Goal: Contribute content

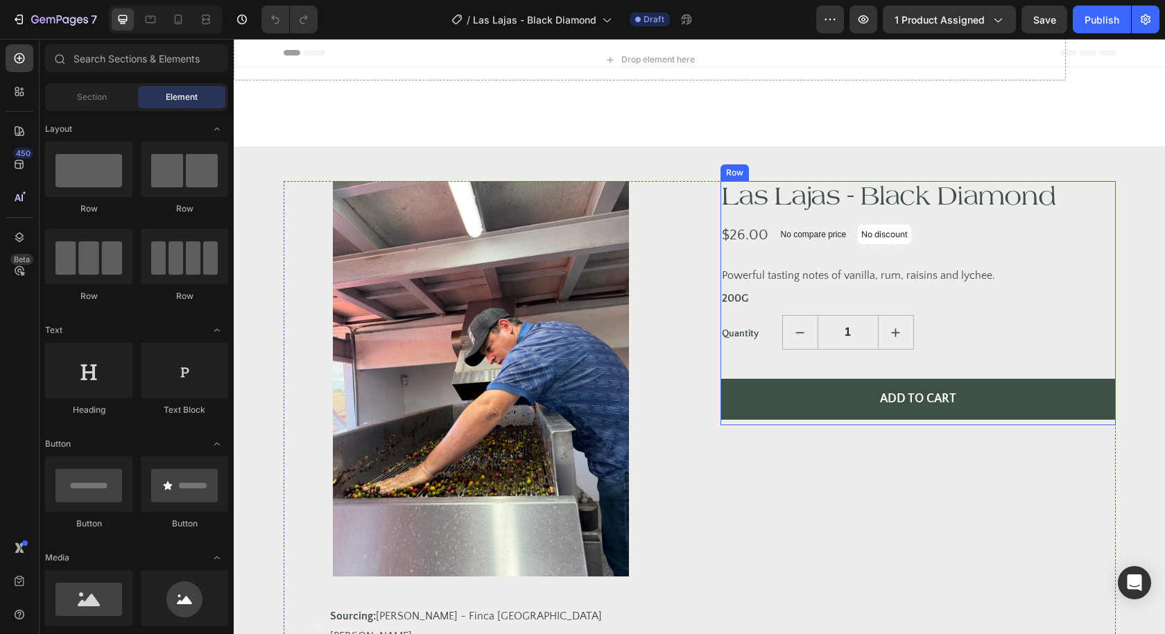
click at [889, 279] on p "Powerful tasting notes of vanilla, rum, raisins and lychee." at bounding box center [918, 275] width 393 height 17
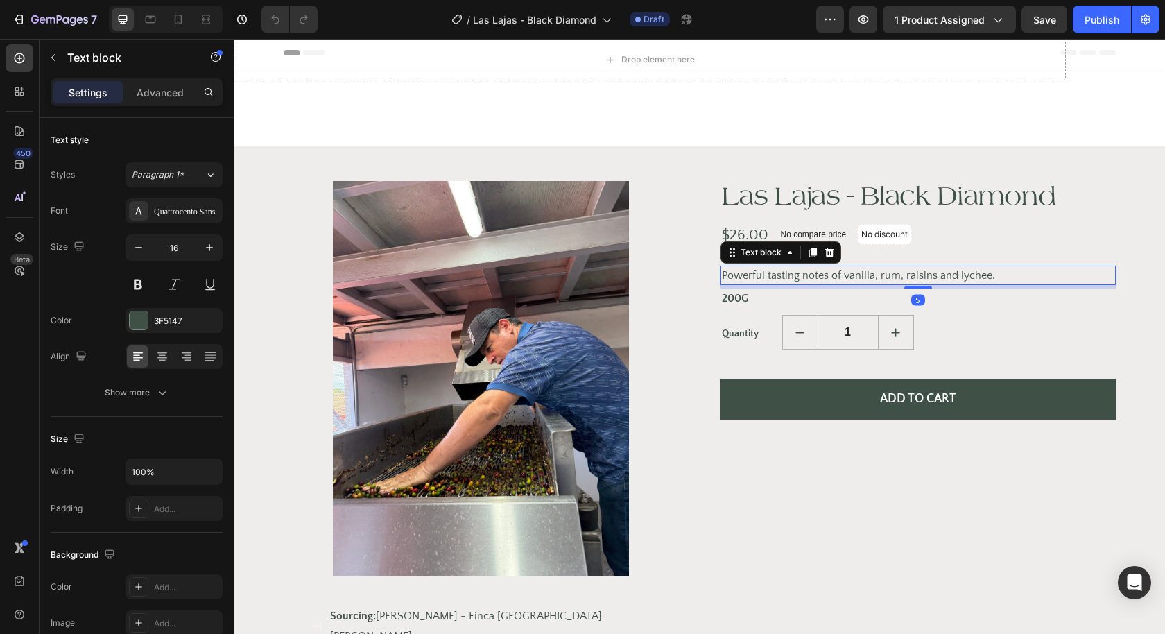
click at [810, 268] on p "Powerful tasting notes of vanilla, rum, raisins and lychee." at bounding box center [918, 275] width 393 height 17
click at [845, 276] on p "Powerful tasting notes of vanilla, rum, raisins and lychee." at bounding box center [918, 275] width 393 height 17
click at [985, 274] on p "Powerful tasting notes of vanilla, rum, raisins and lychee." at bounding box center [918, 275] width 393 height 17
click at [994, 274] on p "Powerful tasting notes of vanilla, rum, raisins and lychee." at bounding box center [918, 275] width 393 height 17
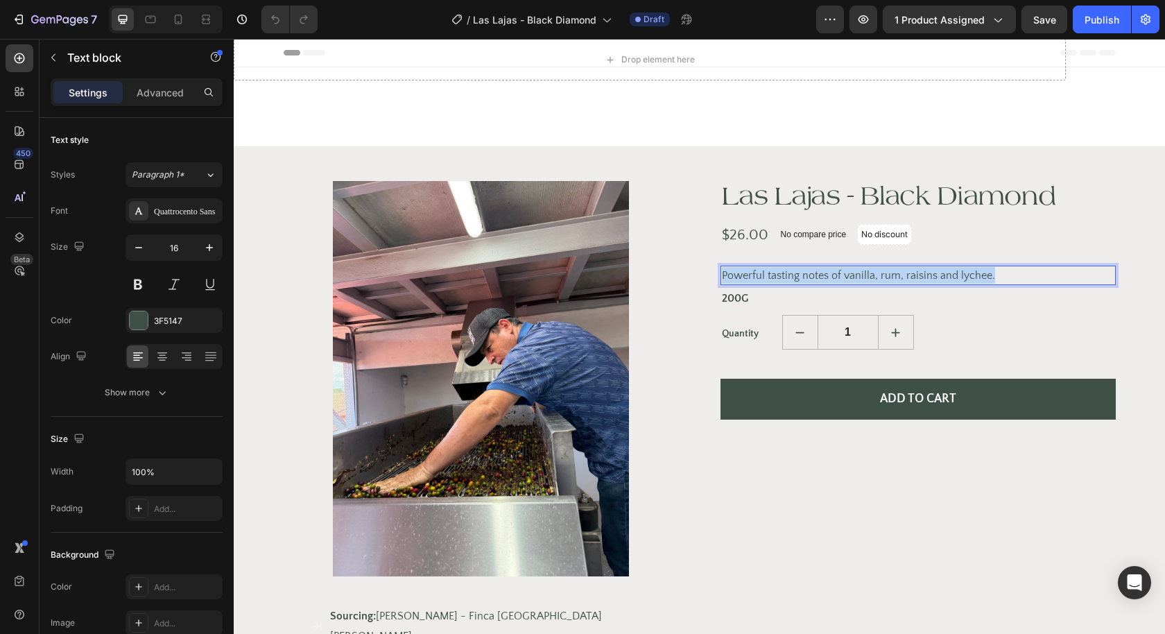
drag, startPoint x: 994, startPoint y: 274, endPoint x: 721, endPoint y: 273, distance: 273.3
click at [721, 273] on div "Powerful tasting notes of vanilla, rum, raisins and lychee." at bounding box center [918, 275] width 395 height 19
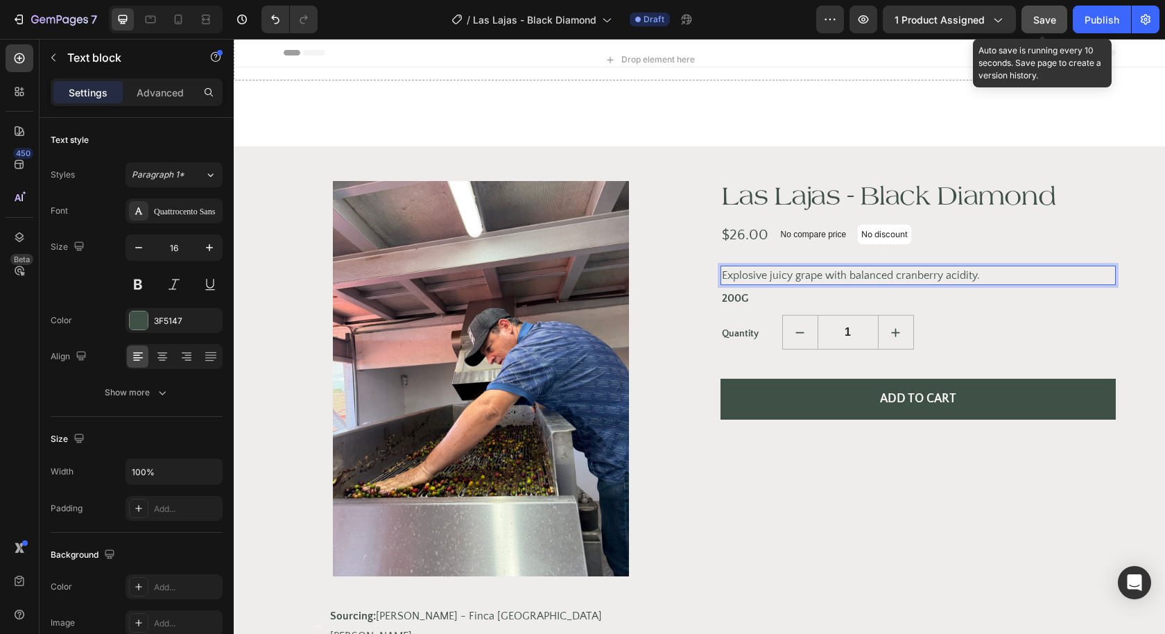
click at [1048, 24] on span "Save" at bounding box center [1045, 20] width 23 height 12
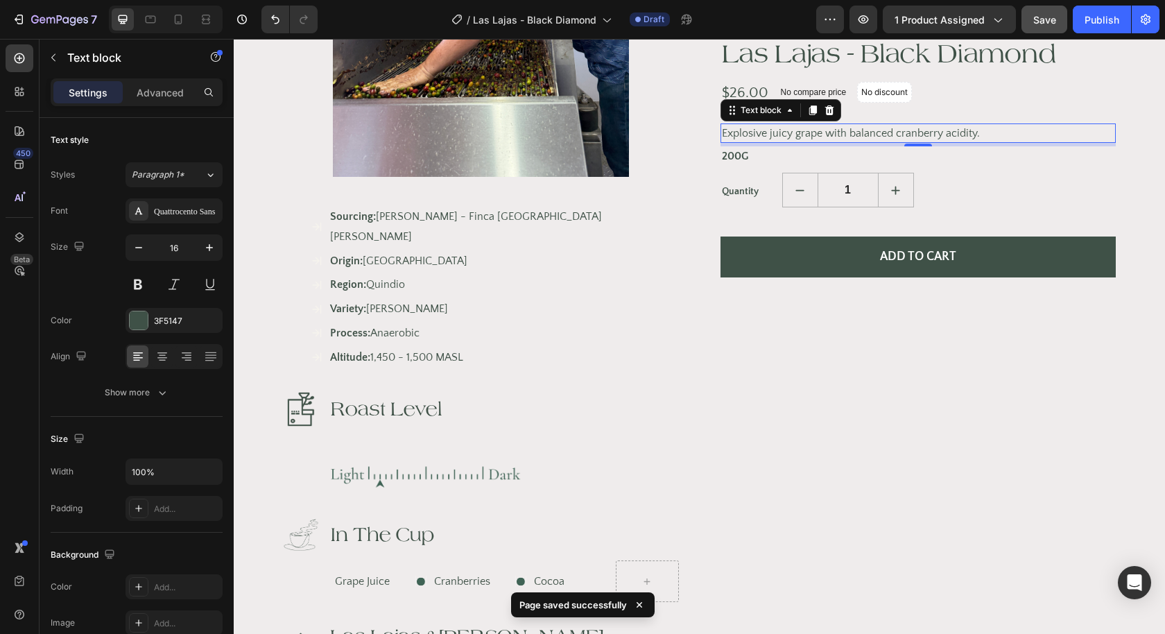
scroll to position [400, 0]
click at [444, 207] on p "Sourcing: [PERSON_NAME] - Finca [GEOGRAPHIC_DATA][PERSON_NAME]" at bounding box center [503, 226] width 347 height 40
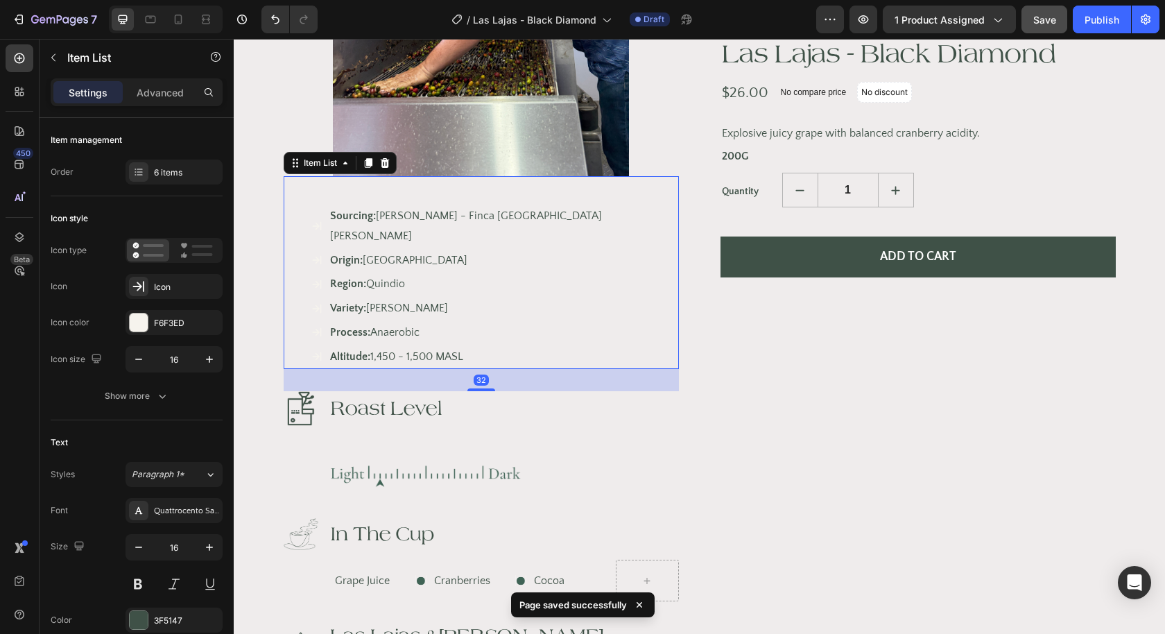
click at [427, 211] on p "Sourcing: [PERSON_NAME] - Finca [GEOGRAPHIC_DATA][PERSON_NAME]" at bounding box center [503, 226] width 347 height 40
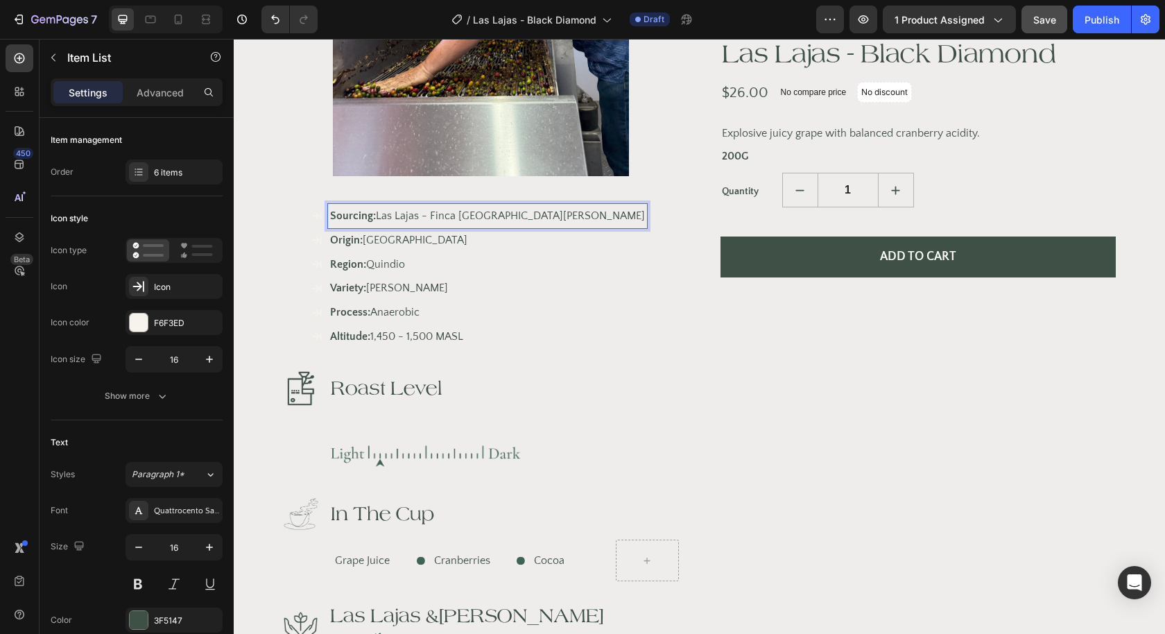
click at [520, 216] on p "Sourcing: Las Lajas - Finca [GEOGRAPHIC_DATA][PERSON_NAME]" at bounding box center [487, 216] width 315 height 20
drag, startPoint x: 522, startPoint y: 216, endPoint x: 430, endPoint y: 219, distance: 91.6
click at [430, 219] on p "Sourcing: Las Lajas - Finca [GEOGRAPHIC_DATA][PERSON_NAME]" at bounding box center [487, 216] width 315 height 20
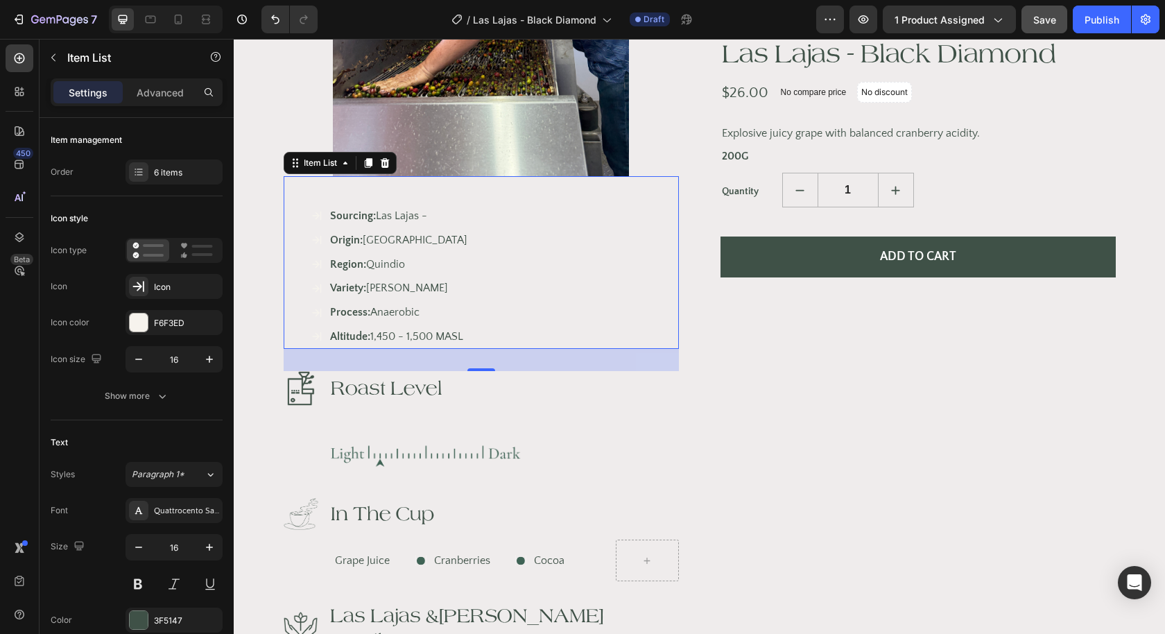
click at [429, 223] on p "Sourcing: Las Lajas -" at bounding box center [398, 216] width 137 height 20
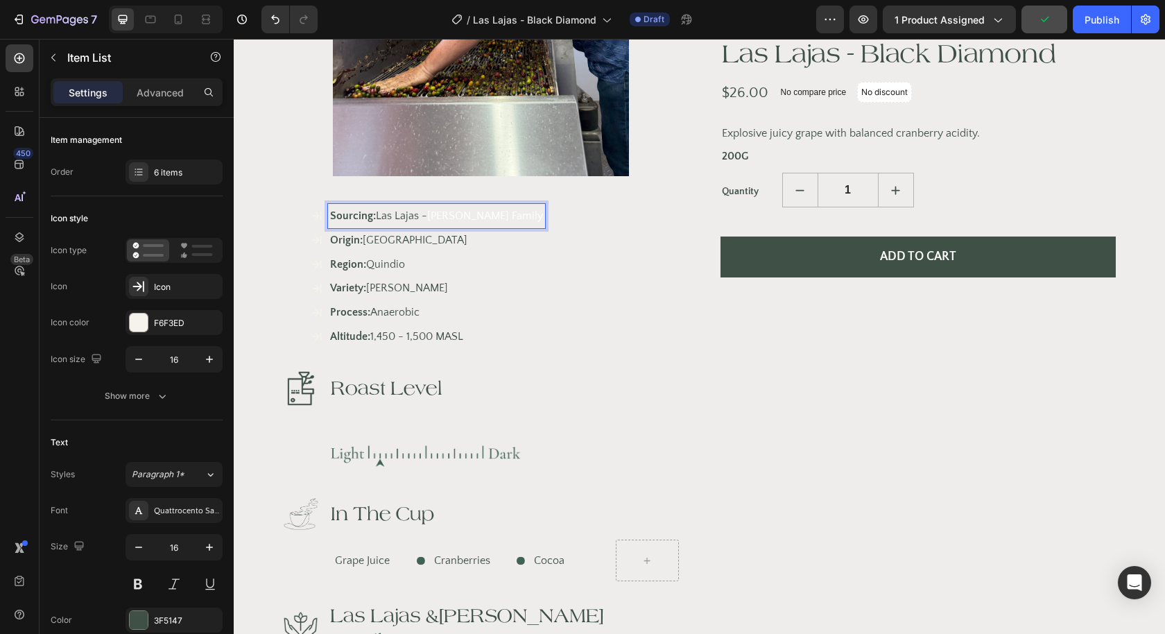
click at [486, 216] on span "[PERSON_NAME] Family" at bounding box center [485, 215] width 116 height 12
drag, startPoint x: 431, startPoint y: 215, endPoint x: 503, endPoint y: 217, distance: 71.5
click at [503, 217] on div "Sourcing: [GEOGRAPHIC_DATA] - [PERSON_NAME] Family Origin: [GEOGRAPHIC_DATA] Re…" at bounding box center [495, 276] width 368 height 145
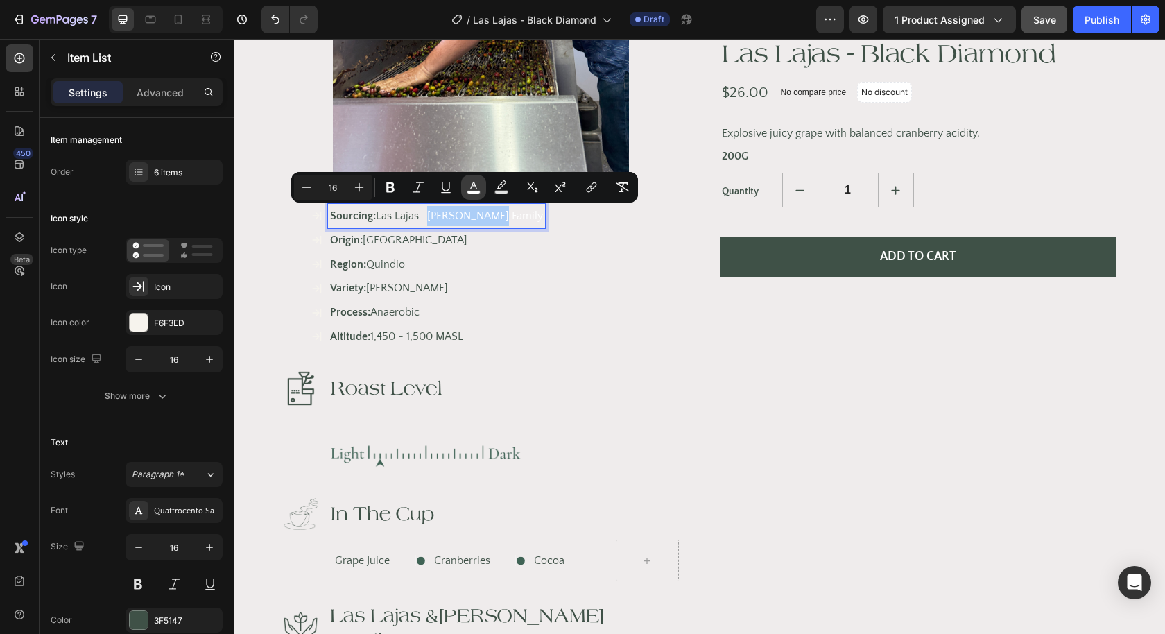
click at [470, 191] on rect "Editor contextual toolbar" at bounding box center [474, 192] width 13 height 3
type input "FFFFFF"
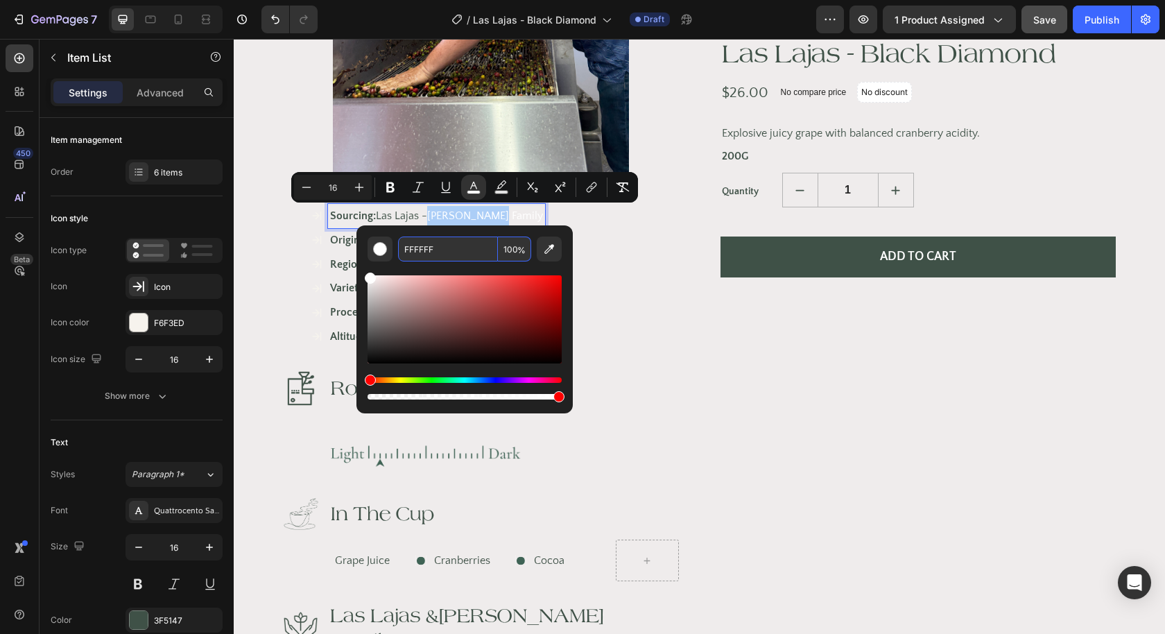
click at [447, 241] on input "FFFFFF" at bounding box center [448, 249] width 100 height 25
paste input "[PERSON_NAME]"
type input "C"
click at [418, 217] on p "Sourcing: Las Lajas - [PERSON_NAME] Family" at bounding box center [436, 216] width 213 height 20
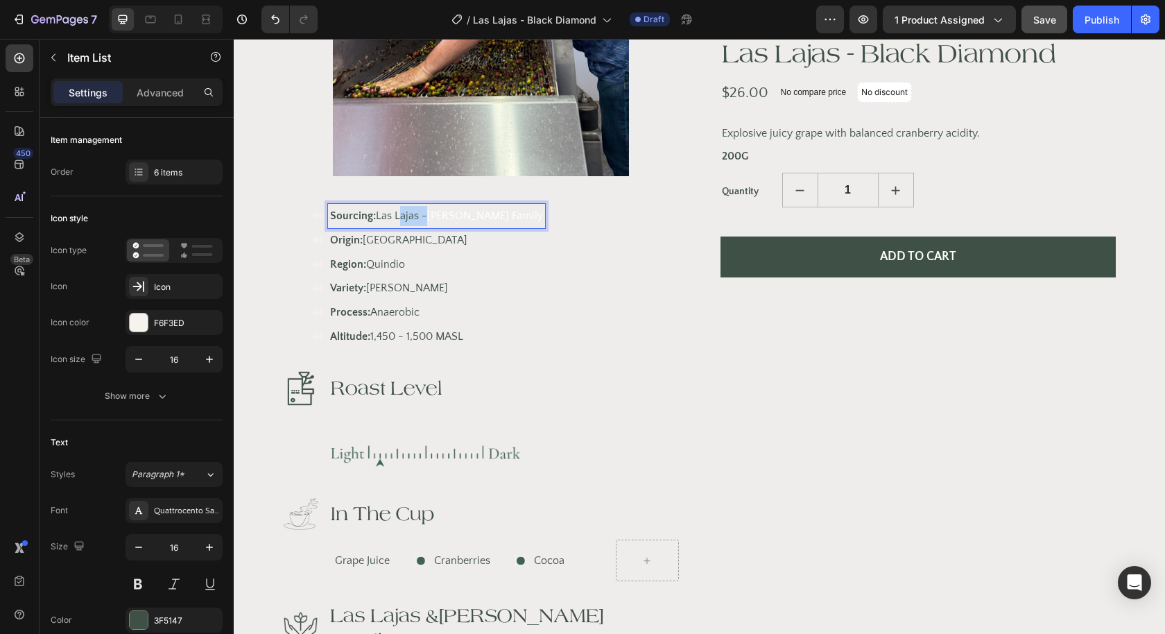
drag, startPoint x: 418, startPoint y: 217, endPoint x: 410, endPoint y: 217, distance: 7.6
click at [410, 217] on p "Sourcing: Las Lajas - [PERSON_NAME] Family" at bounding box center [436, 216] width 213 height 20
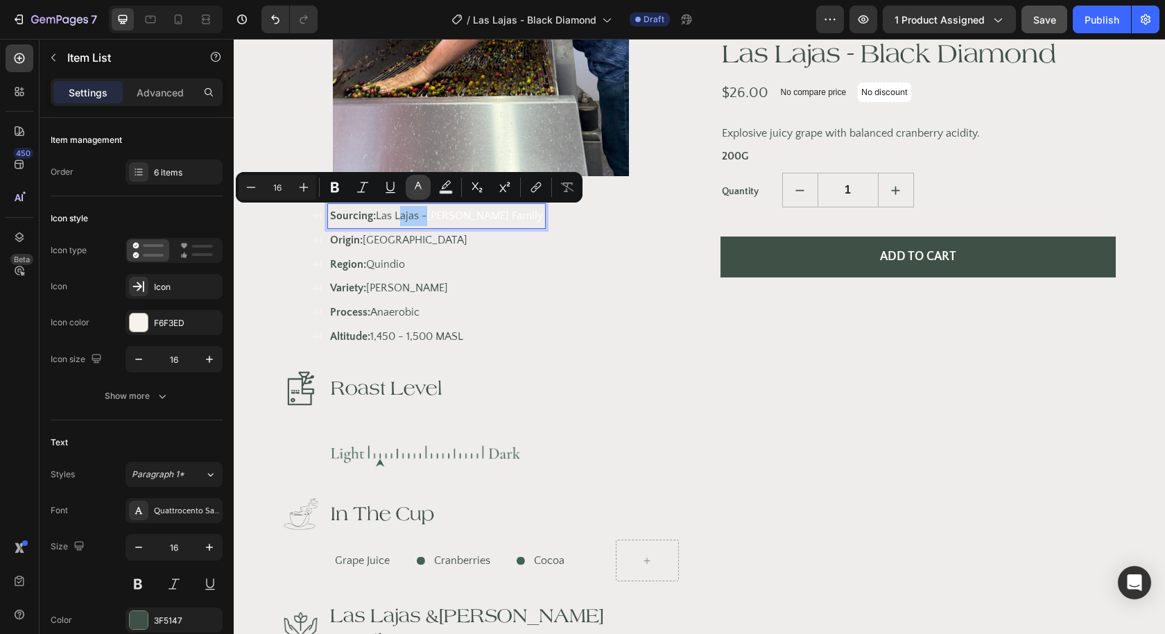
click at [421, 187] on icon "Editor contextual toolbar" at bounding box center [418, 187] width 14 height 14
type input "3F5147"
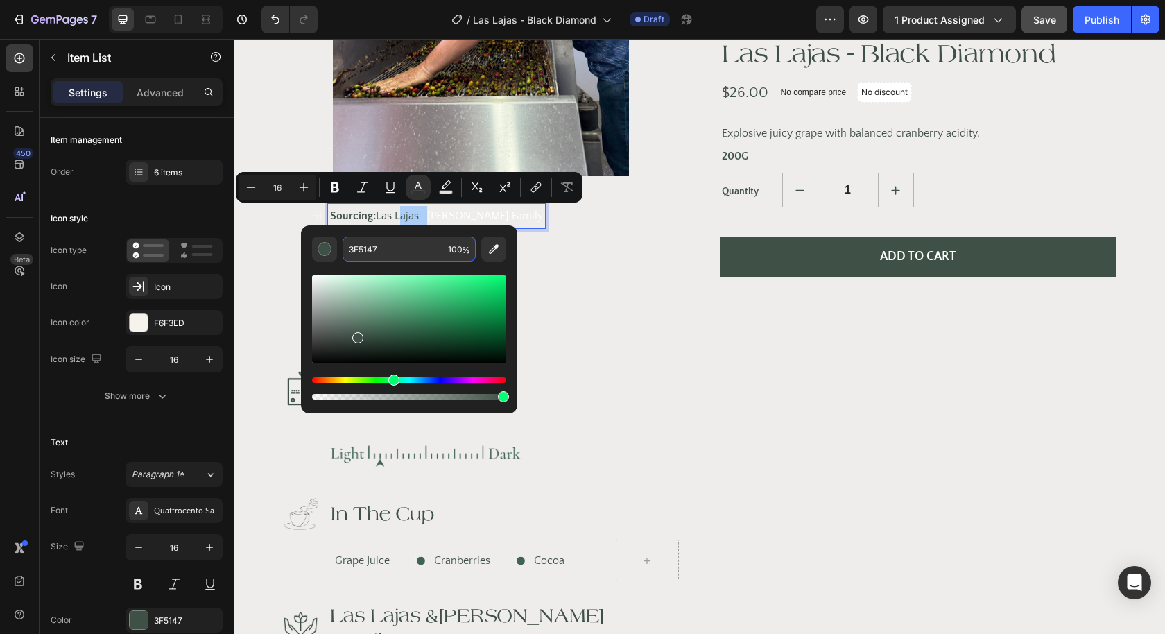
click at [384, 243] on input "3F5147" at bounding box center [393, 249] width 100 height 25
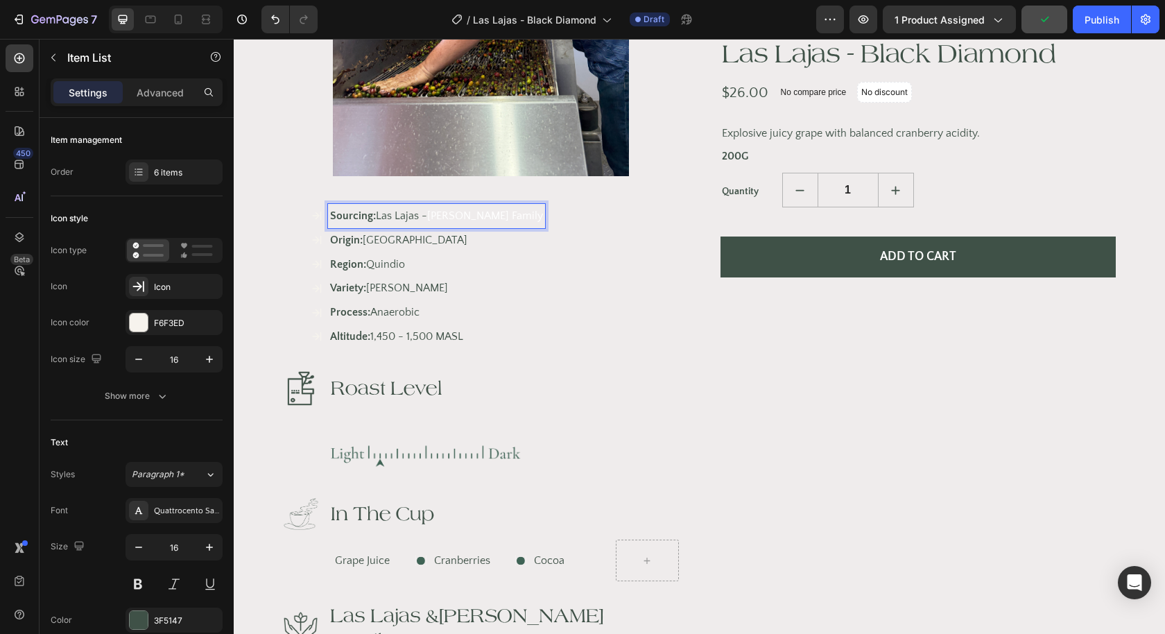
click at [487, 217] on span "[PERSON_NAME] Family" at bounding box center [485, 215] width 116 height 12
click at [501, 216] on div "Sourcing: Las Lajas - [PERSON_NAME] Family" at bounding box center [436, 216] width 217 height 24
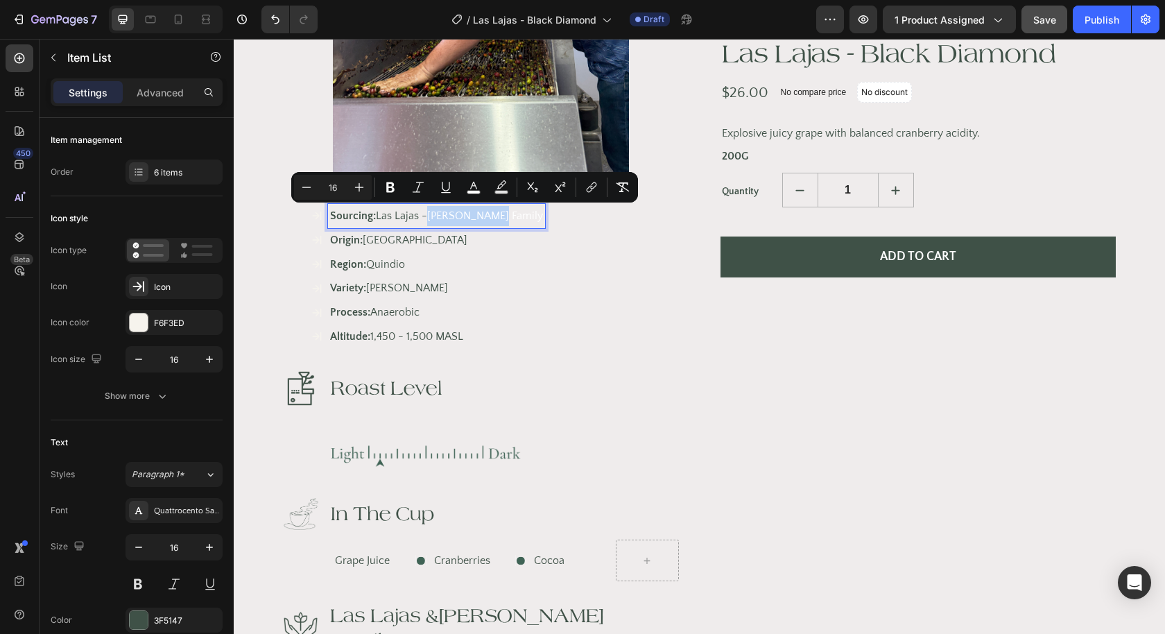
drag, startPoint x: 499, startPoint y: 217, endPoint x: 431, endPoint y: 218, distance: 67.3
click at [431, 218] on span "[PERSON_NAME] Family" at bounding box center [485, 215] width 116 height 12
click at [477, 187] on icon "Editor contextual toolbar" at bounding box center [474, 187] width 14 height 14
type input "FFFFFF"
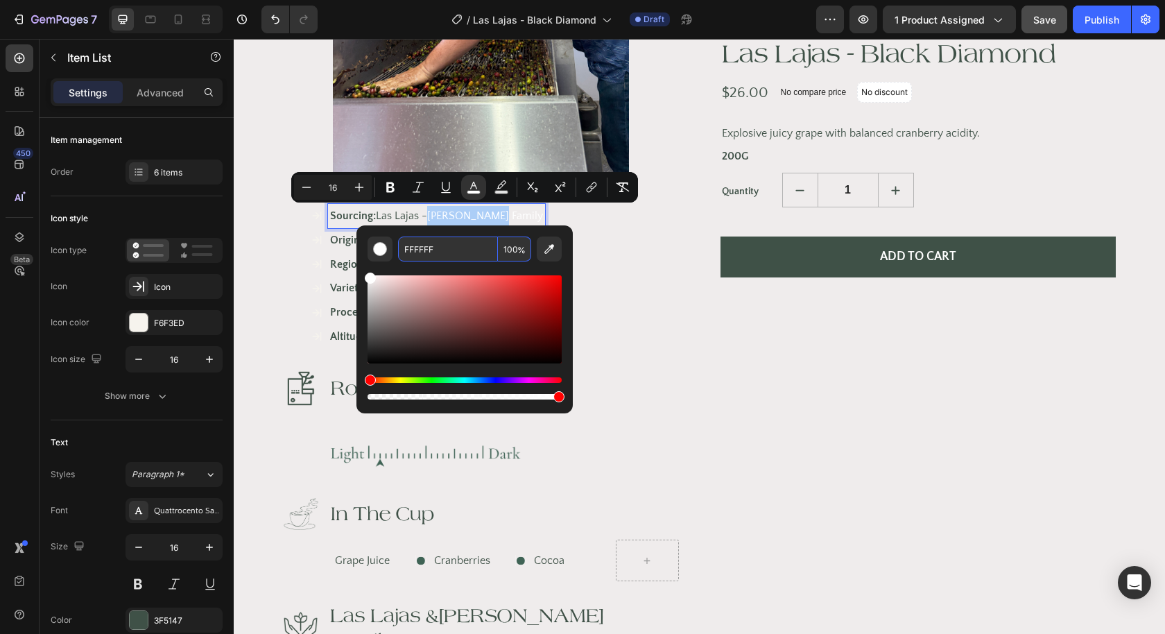
click at [443, 253] on input "FFFFFF" at bounding box center [448, 249] width 100 height 25
paste input "3F5147"
type input "3F5147"
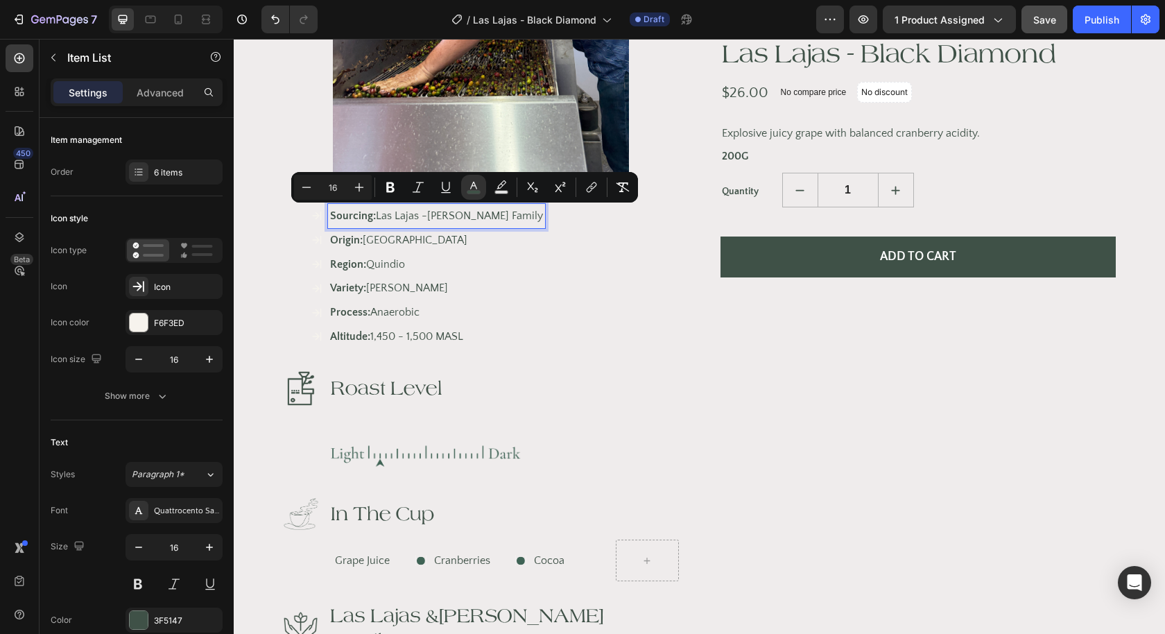
click at [506, 285] on div "Sourcing: [GEOGRAPHIC_DATA] - [PERSON_NAME] Family Origin: [GEOGRAPHIC_DATA] Re…" at bounding box center [495, 276] width 368 height 145
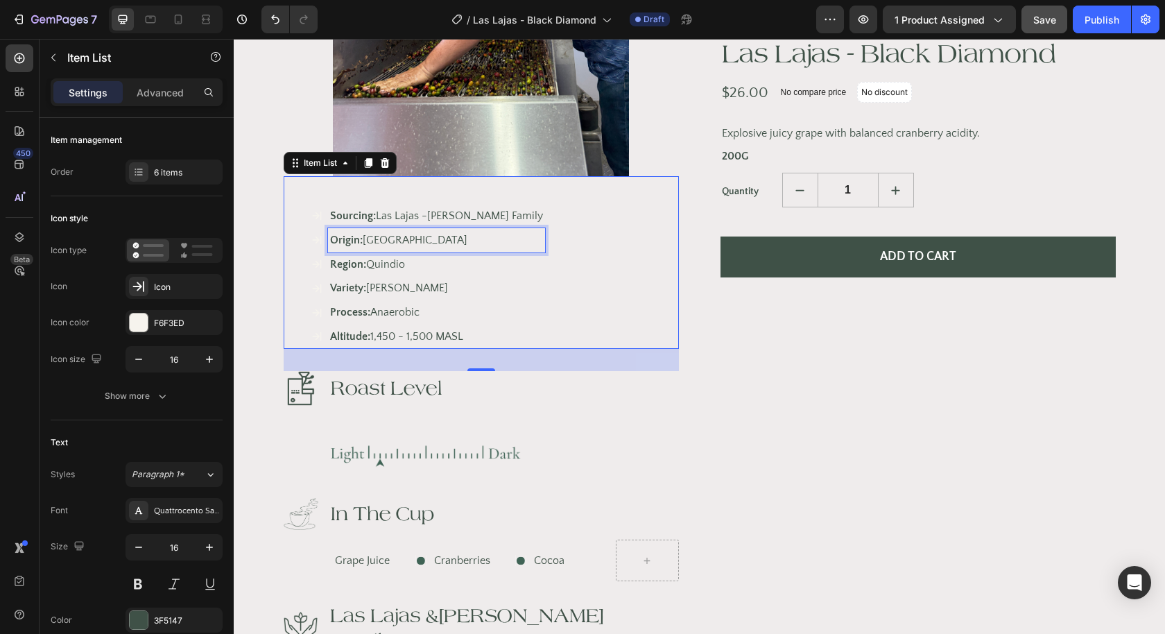
click at [455, 241] on p "Origin: [GEOGRAPHIC_DATA]" at bounding box center [436, 240] width 213 height 20
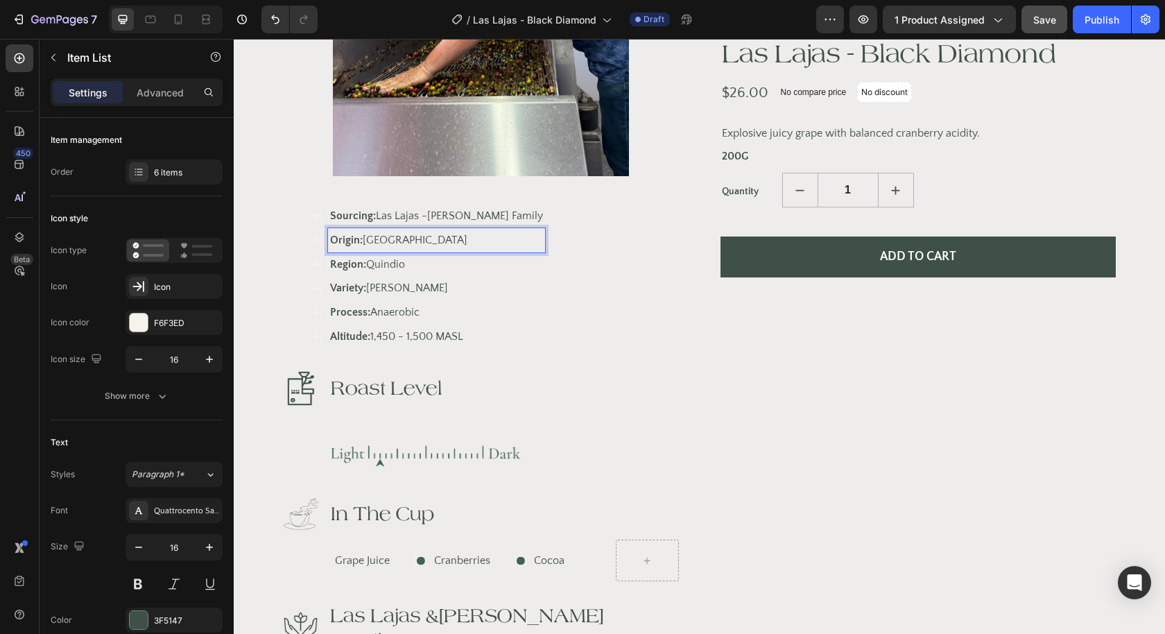
click at [455, 241] on p "Origin: [GEOGRAPHIC_DATA]" at bounding box center [436, 240] width 213 height 20
drag, startPoint x: 424, startPoint y: 236, endPoint x: 367, endPoint y: 237, distance: 56.9
click at [367, 237] on p "Origin: [GEOGRAPHIC_DATA]" at bounding box center [436, 240] width 213 height 20
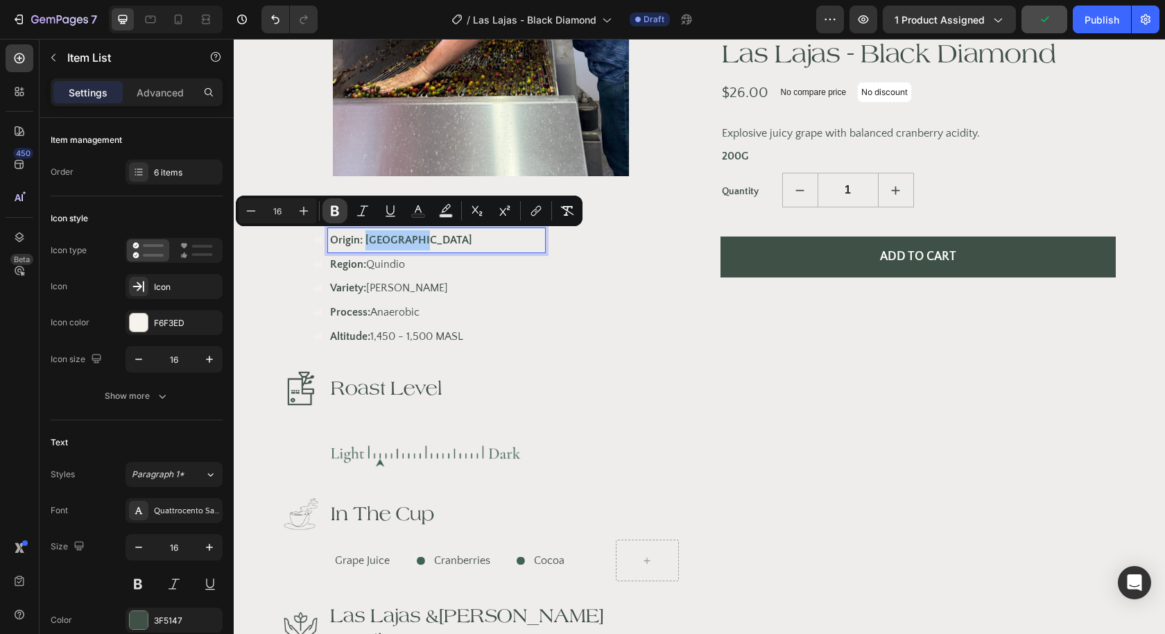
click at [338, 212] on icon "Editor contextual toolbar" at bounding box center [335, 211] width 8 height 10
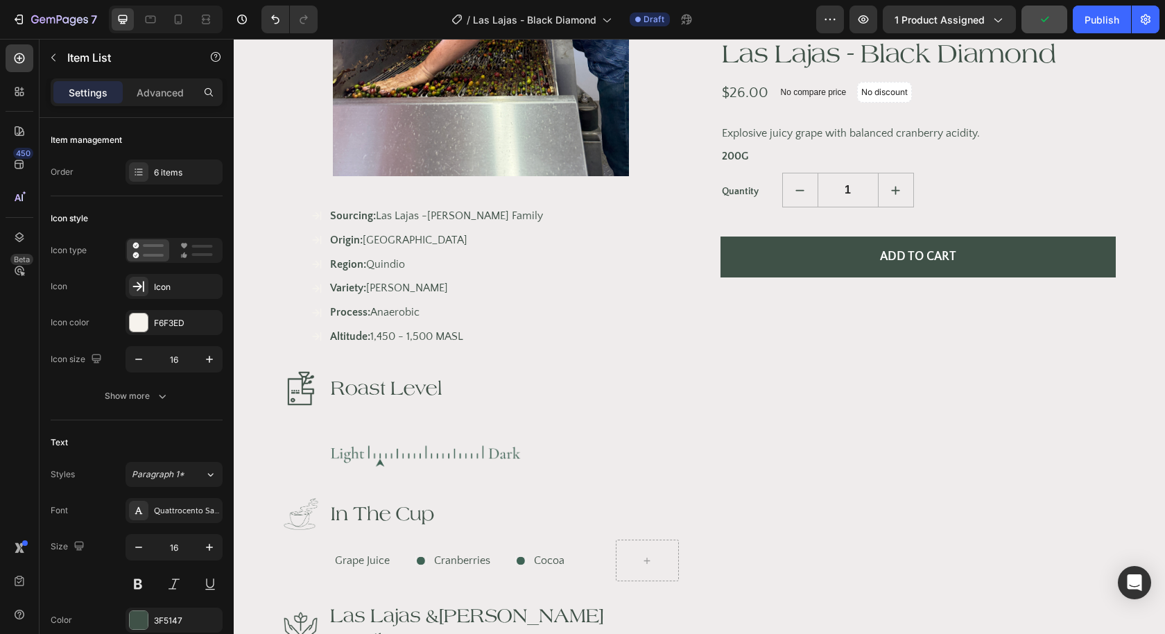
click at [418, 255] on p "Region: Quindio" at bounding box center [436, 265] width 213 height 20
click at [449, 248] on p "Origin: [GEOGRAPHIC_DATA]" at bounding box center [436, 240] width 213 height 20
click at [432, 262] on p "Region: [GEOGRAPHIC_DATA]" at bounding box center [436, 265] width 213 height 21
click at [420, 259] on strong "Region: [GEOGRAPHIC_DATA]" at bounding box center [403, 264] width 146 height 12
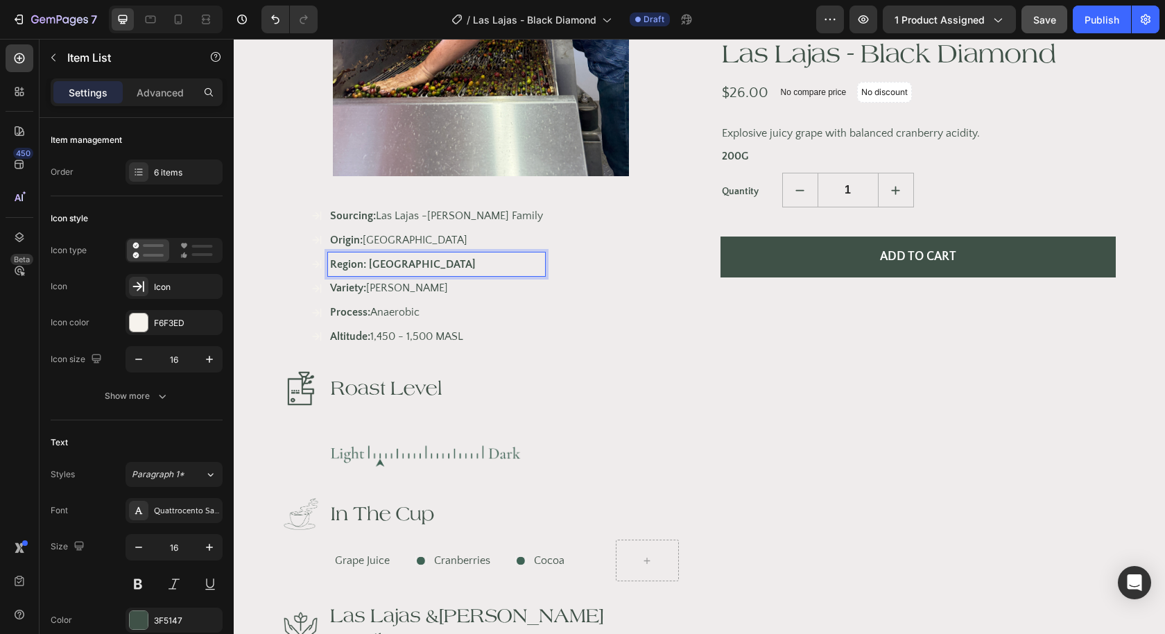
click at [476, 262] on p "Region: [GEOGRAPHIC_DATA]" at bounding box center [436, 265] width 213 height 20
drag, startPoint x: 446, startPoint y: 262, endPoint x: 370, endPoint y: 261, distance: 76.3
click at [370, 261] on p "Region: [GEOGRAPHIC_DATA]" at bounding box center [436, 265] width 213 height 20
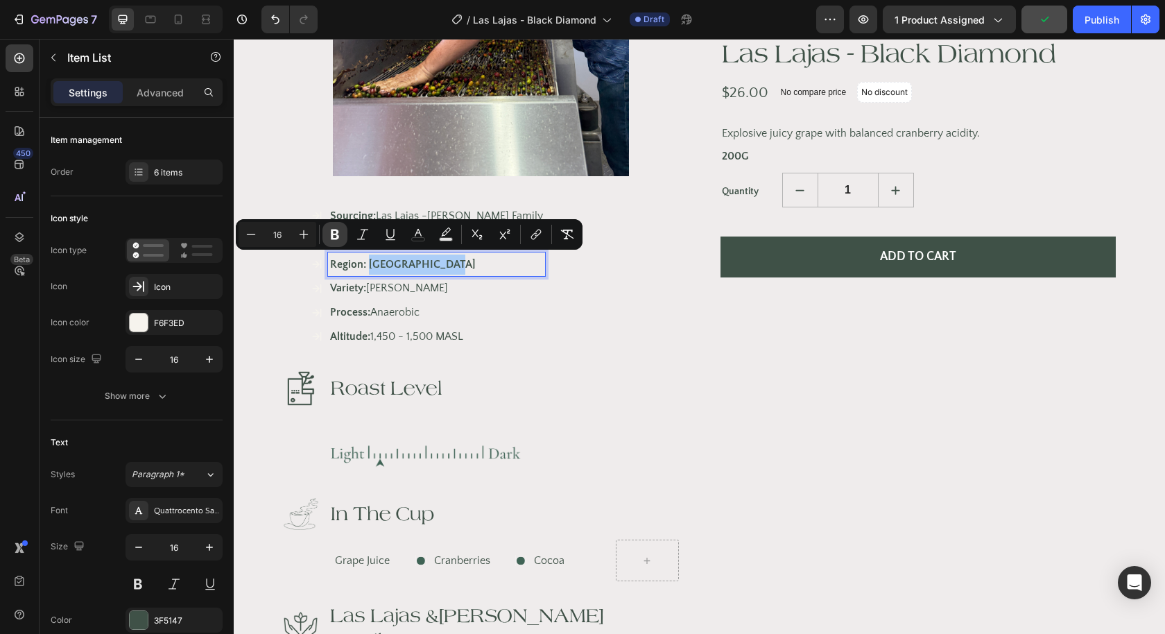
click at [337, 234] on icon "Editor contextual toolbar" at bounding box center [335, 235] width 8 height 10
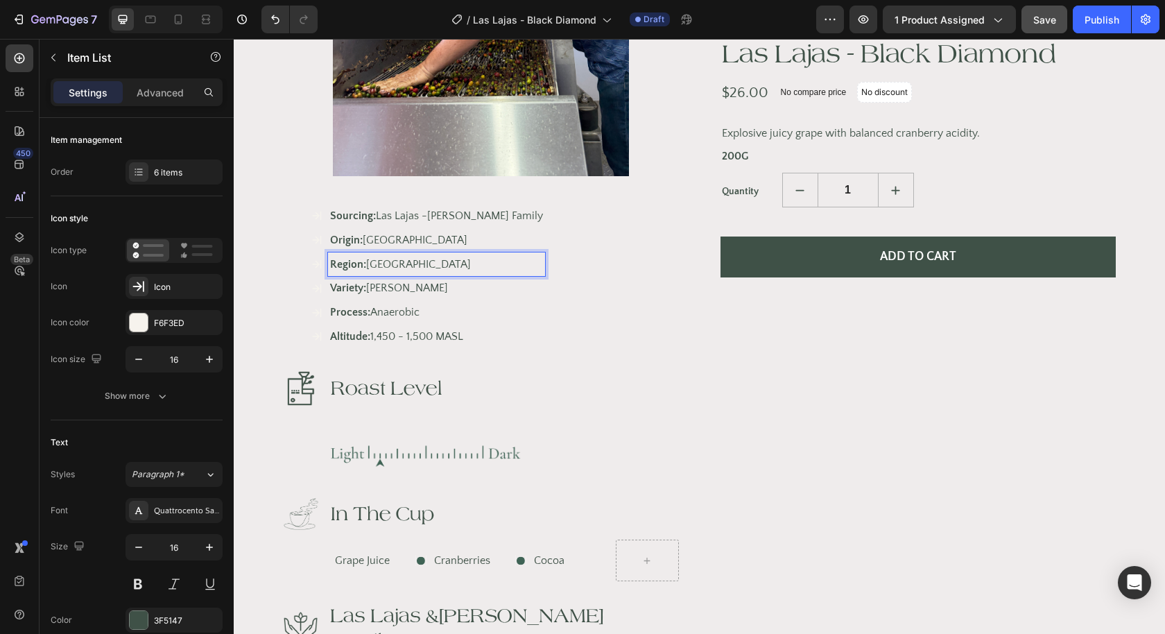
click at [411, 278] on p "Variety: [PERSON_NAME]" at bounding box center [436, 288] width 213 height 20
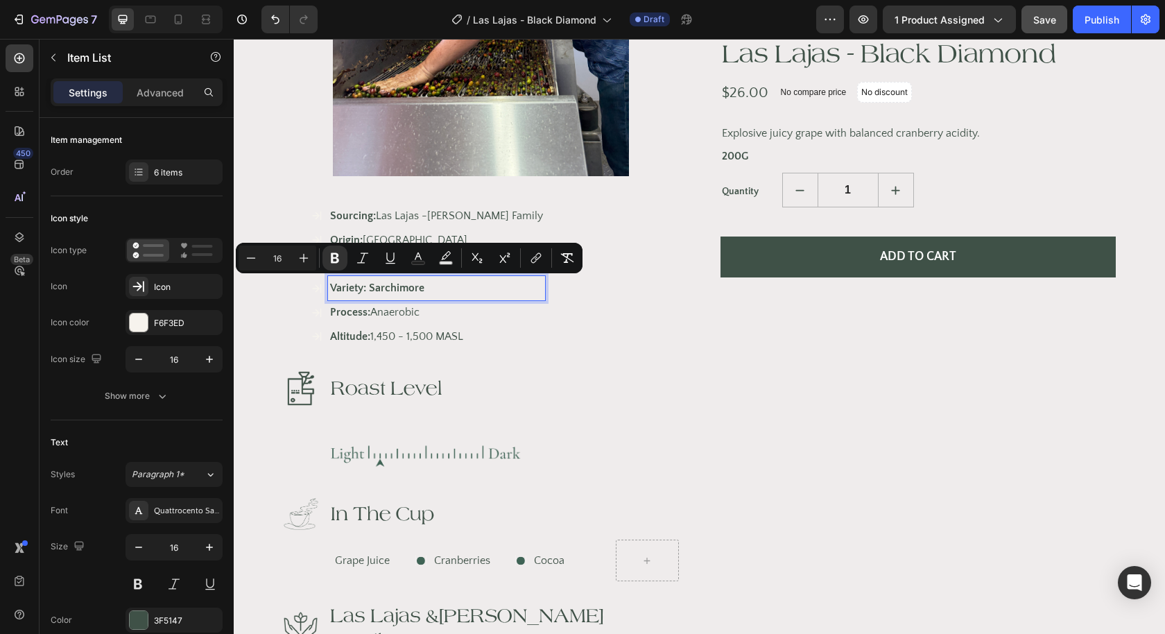
drag, startPoint x: 436, startPoint y: 281, endPoint x: 371, endPoint y: 283, distance: 64.5
click at [371, 283] on p "Variety: Sarchimore" at bounding box center [436, 288] width 213 height 20
click at [332, 262] on icon "Editor contextual toolbar" at bounding box center [335, 258] width 8 height 10
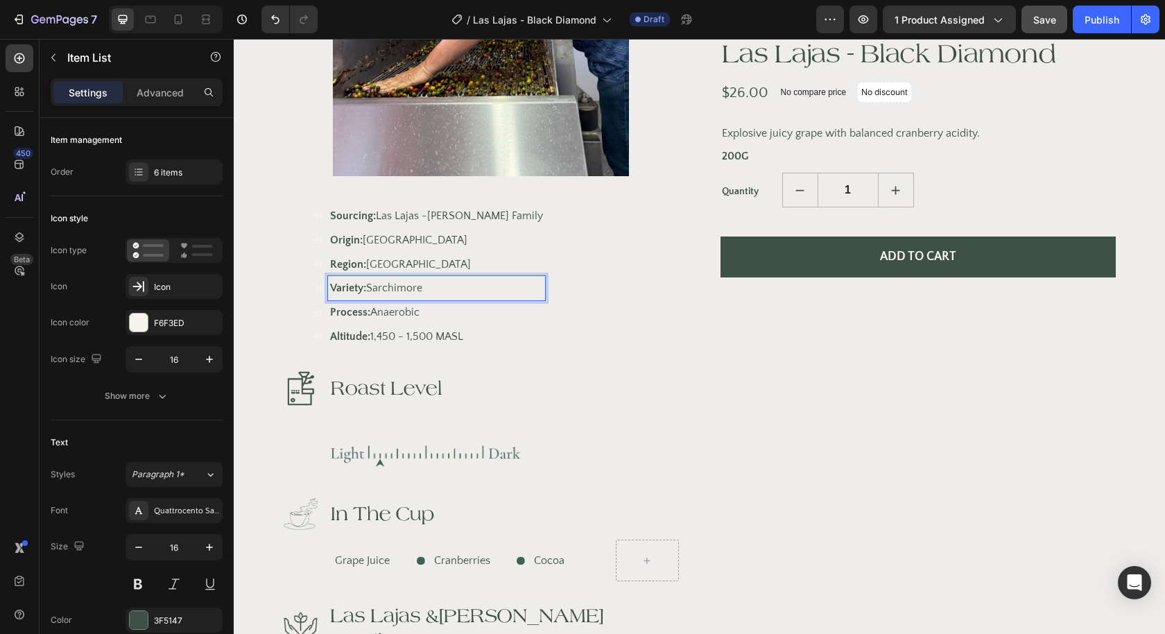
click at [440, 285] on p "Variety: Sarchimore" at bounding box center [436, 288] width 213 height 20
click at [413, 314] on p "Process: Anaerobic" at bounding box center [436, 312] width 213 height 20
click at [426, 311] on p "Process: Anaerobic" at bounding box center [436, 312] width 213 height 20
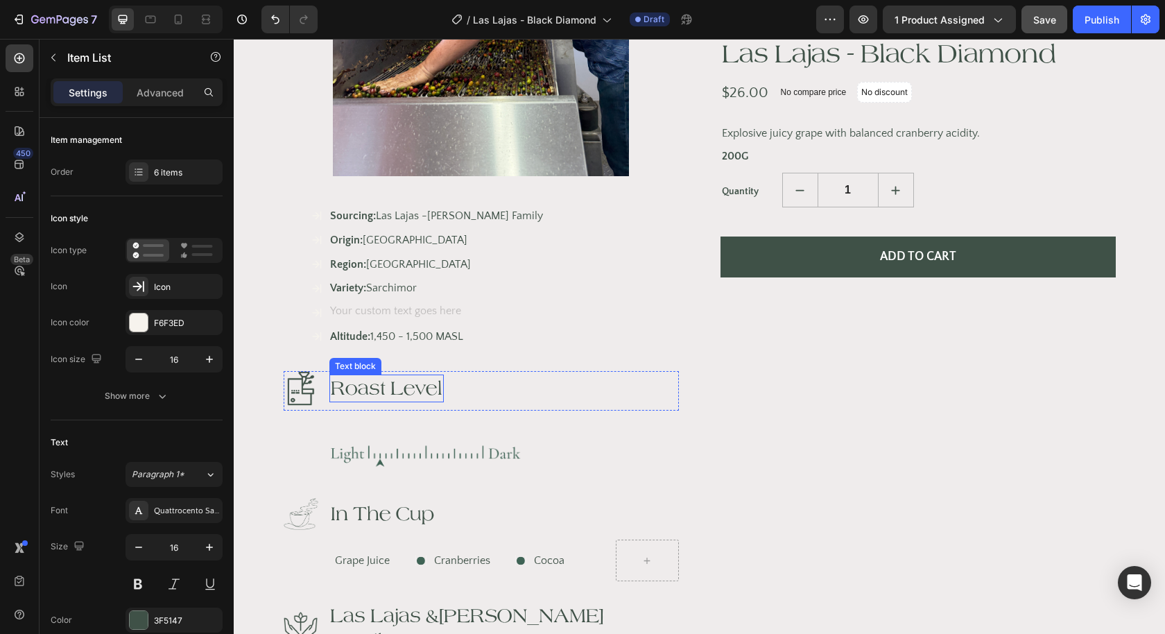
scroll to position [397, 0]
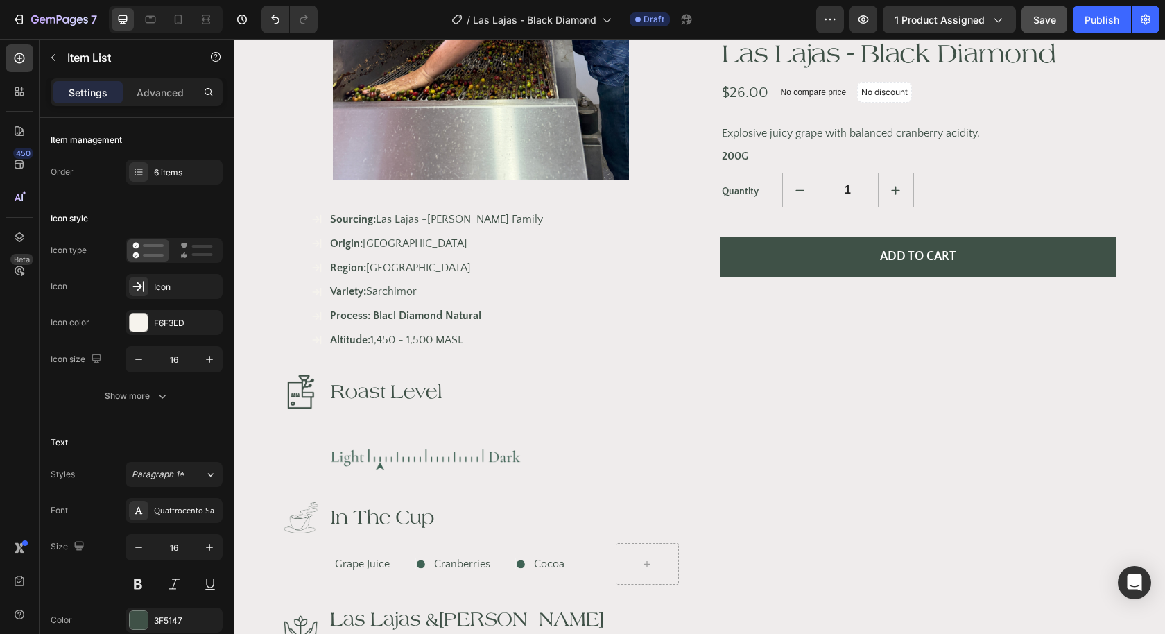
click at [493, 306] on p "Process: Blacl Diamond Natural" at bounding box center [436, 316] width 213 height 20
drag, startPoint x: 486, startPoint y: 311, endPoint x: 373, endPoint y: 313, distance: 113.1
click at [373, 313] on p "Process: Blacl Diamond Natural" at bounding box center [436, 316] width 213 height 20
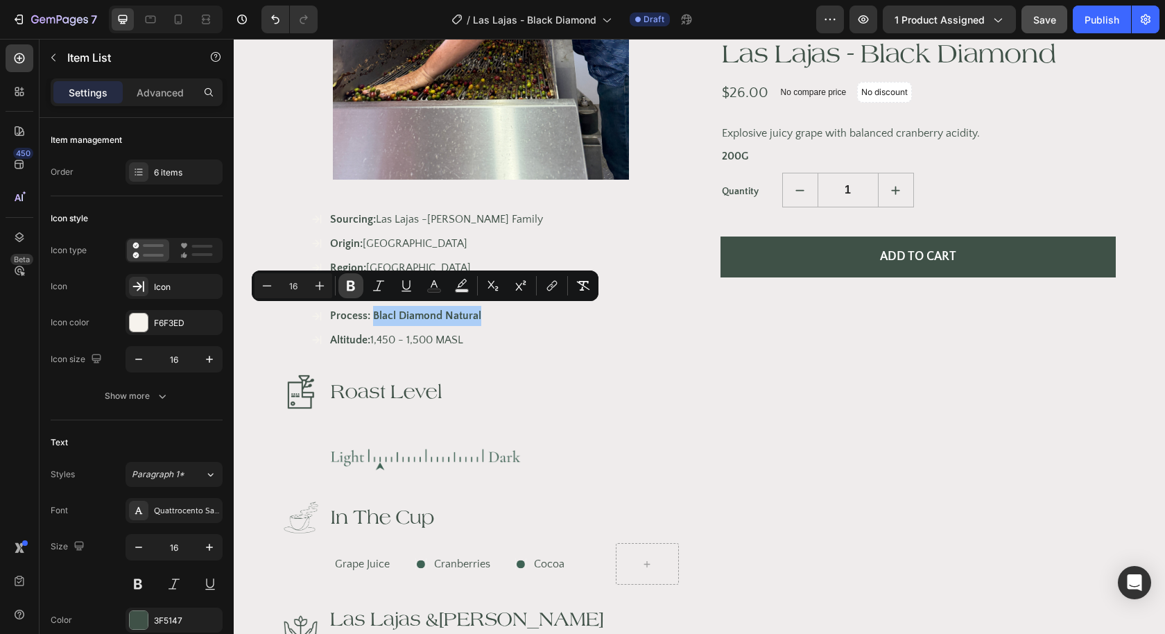
click at [351, 284] on icon "Editor contextual toolbar" at bounding box center [351, 286] width 14 height 14
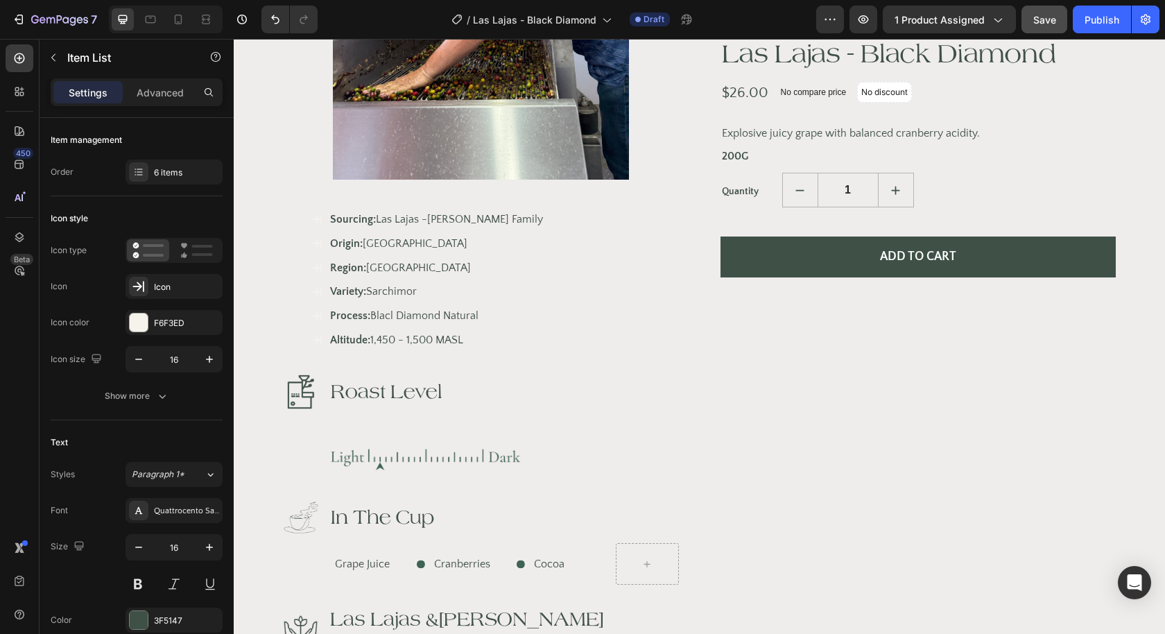
click at [392, 311] on p "Process: Blacl Diamond Natural" at bounding box center [436, 316] width 213 height 20
click at [415, 316] on p "Process: Blaclk Diamond Natural" at bounding box center [436, 316] width 213 height 20
click at [398, 314] on p "Process: Blaclk Diamond Natural" at bounding box center [436, 316] width 213 height 20
click at [390, 316] on p "Process: Blac Diamond Natural" at bounding box center [436, 316] width 213 height 20
click at [277, 31] on button "Undo/Redo" at bounding box center [276, 20] width 28 height 28
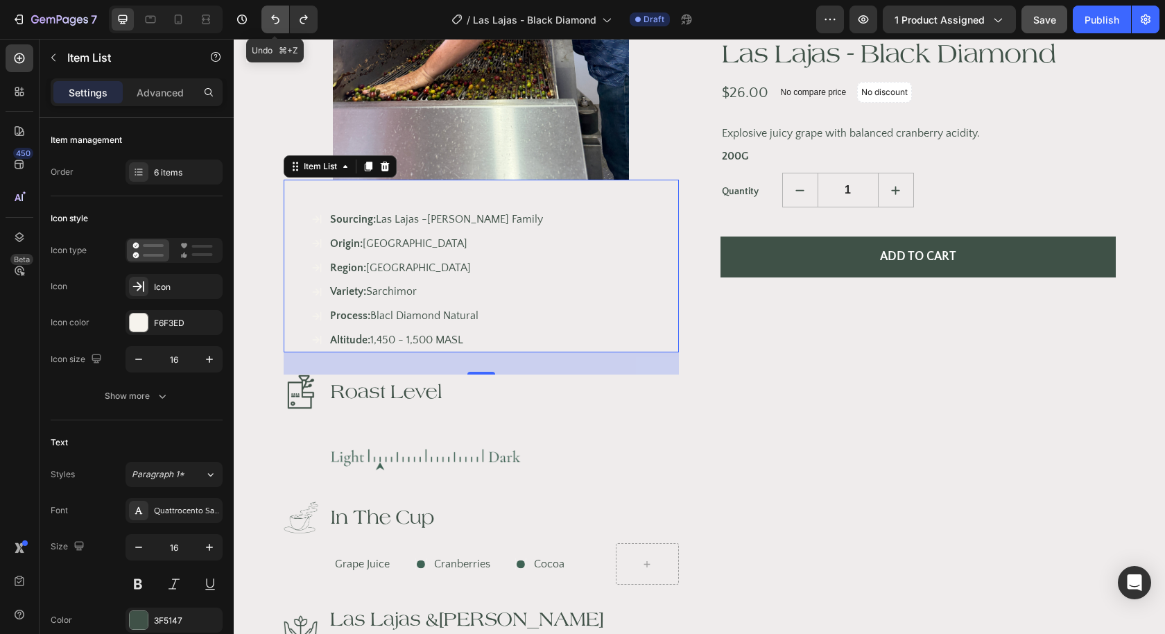
click at [275, 24] on icon "Undo/Redo" at bounding box center [275, 19] width 14 height 14
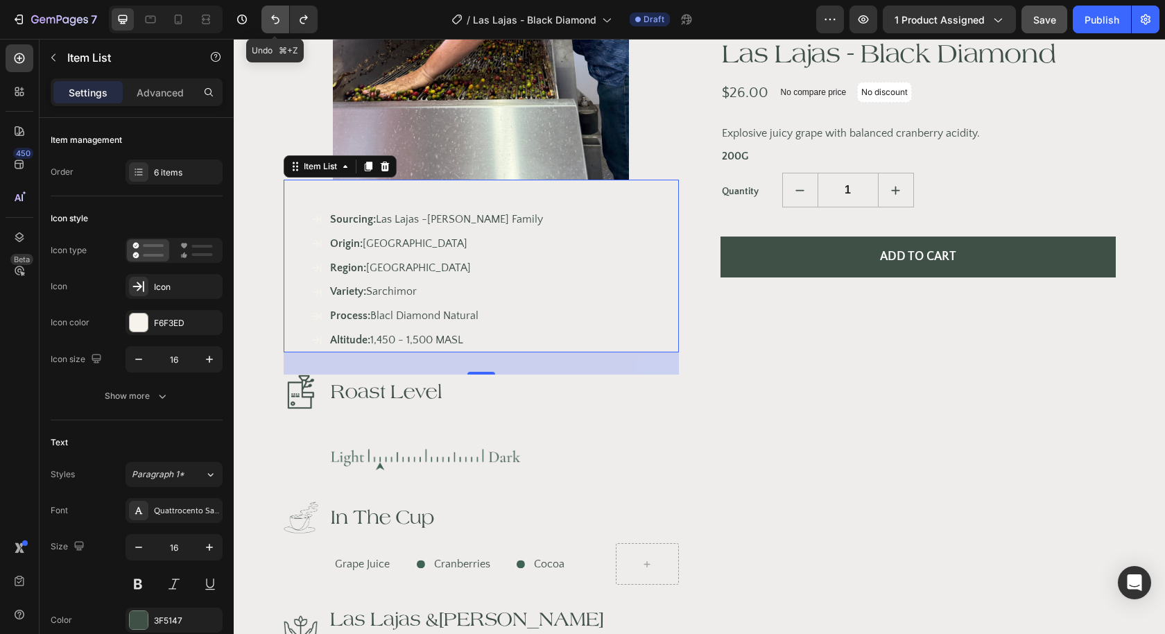
click at [275, 24] on icon "Undo/Redo" at bounding box center [275, 19] width 14 height 14
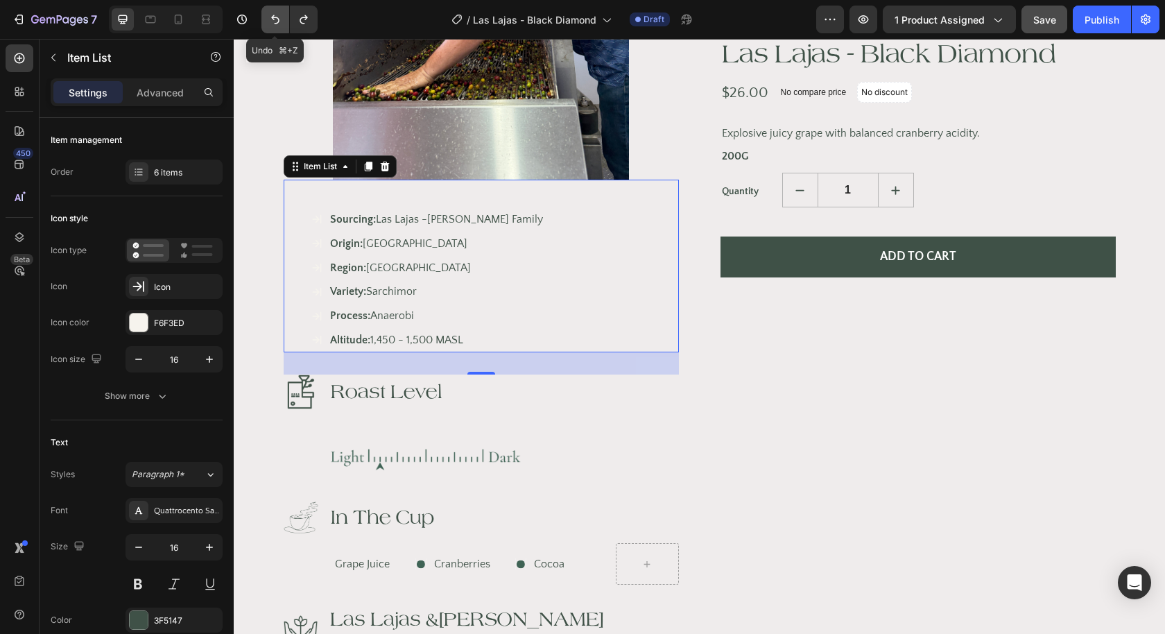
click at [275, 24] on icon "Undo/Redo" at bounding box center [275, 19] width 14 height 14
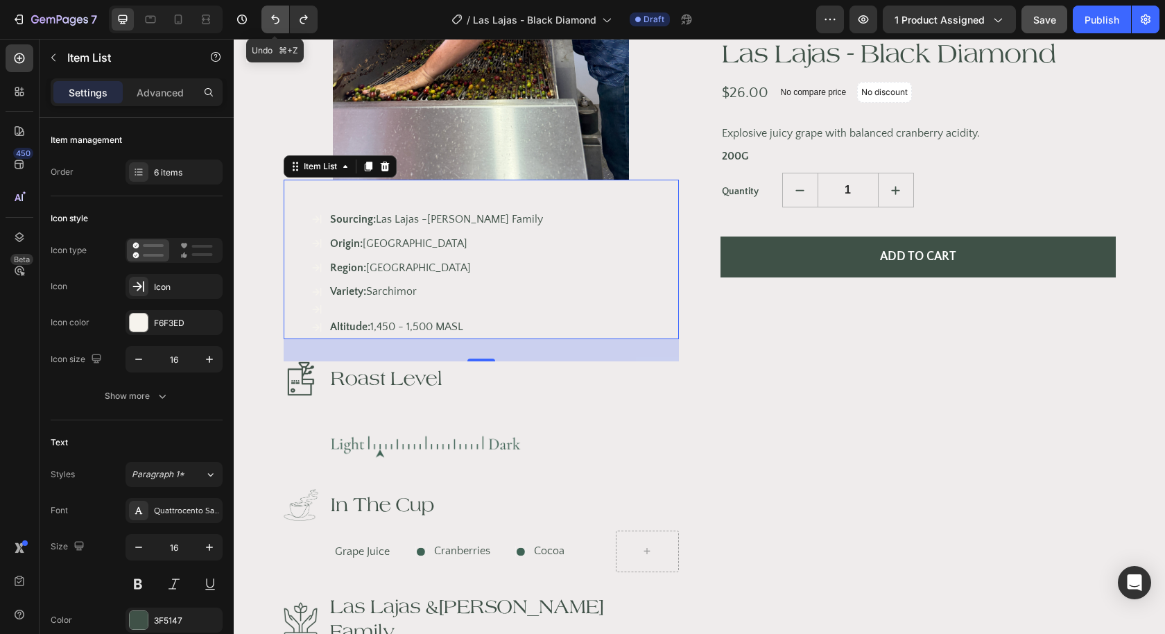
click at [275, 24] on icon "Undo/Redo" at bounding box center [275, 19] width 14 height 14
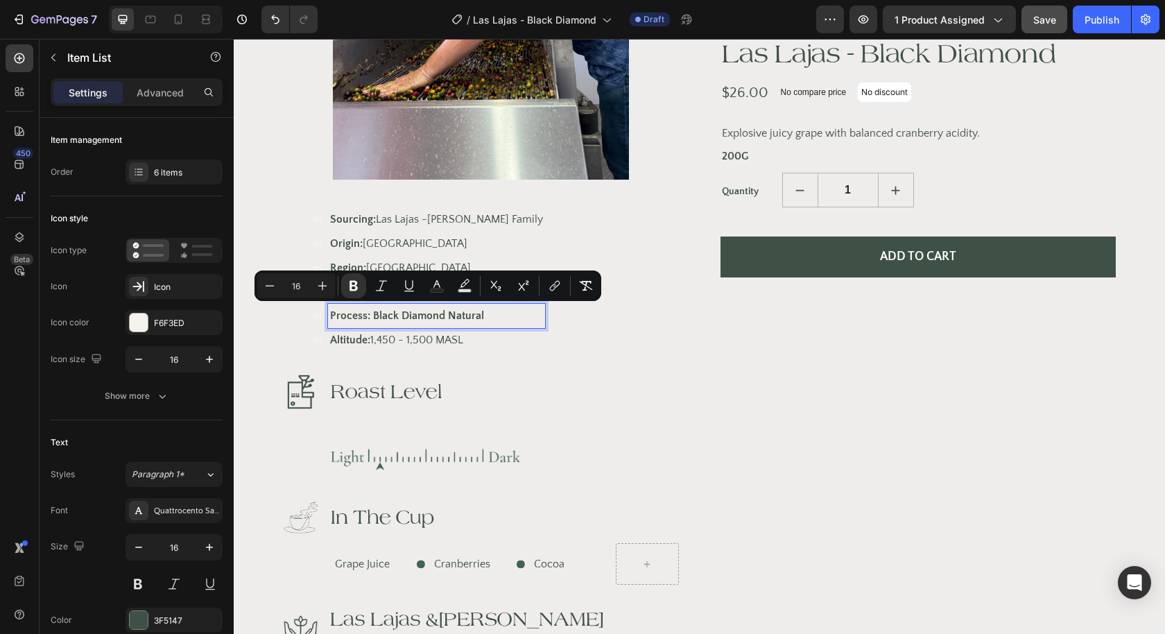
drag, startPoint x: 486, startPoint y: 308, endPoint x: 373, endPoint y: 309, distance: 112.4
click at [373, 309] on p "Process: Black Diamond Natural" at bounding box center [436, 316] width 213 height 20
click at [357, 295] on button "Bold" at bounding box center [353, 285] width 25 height 25
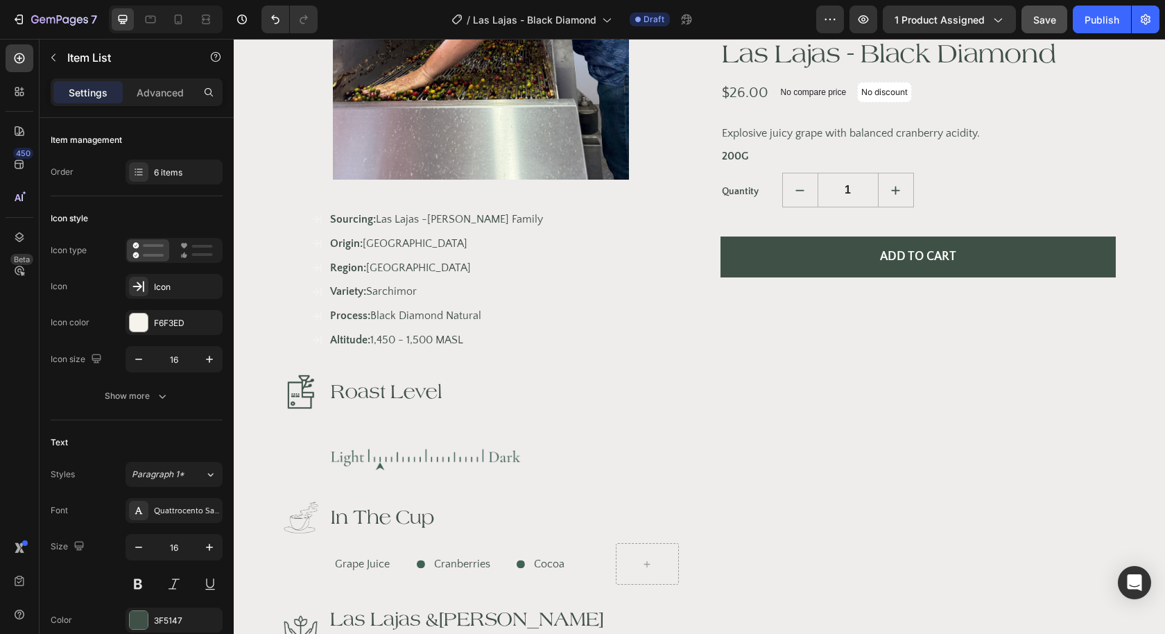
click at [436, 339] on p "Altitude: 1,450 - 1,500 MASL" at bounding box center [436, 340] width 213 height 20
click at [395, 339] on p "Altitude: 1,450 - 1,500 MASL" at bounding box center [436, 340] width 213 height 20
click at [435, 337] on p "Altitude: 1,400 - 1,500 MASL" at bounding box center [436, 340] width 213 height 20
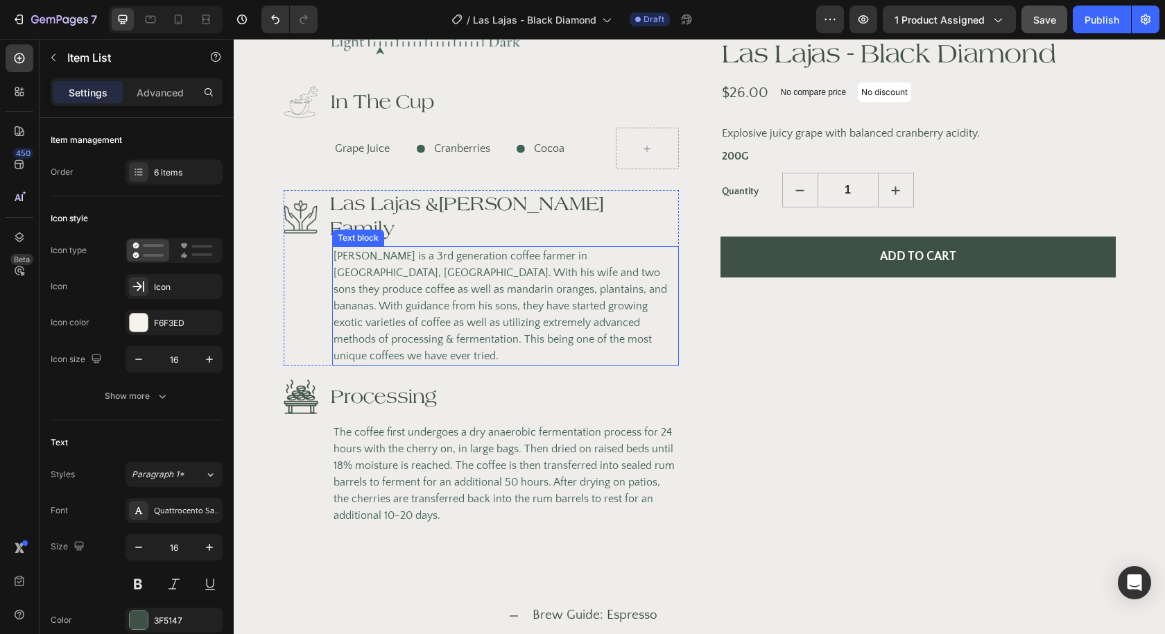
scroll to position [834, 0]
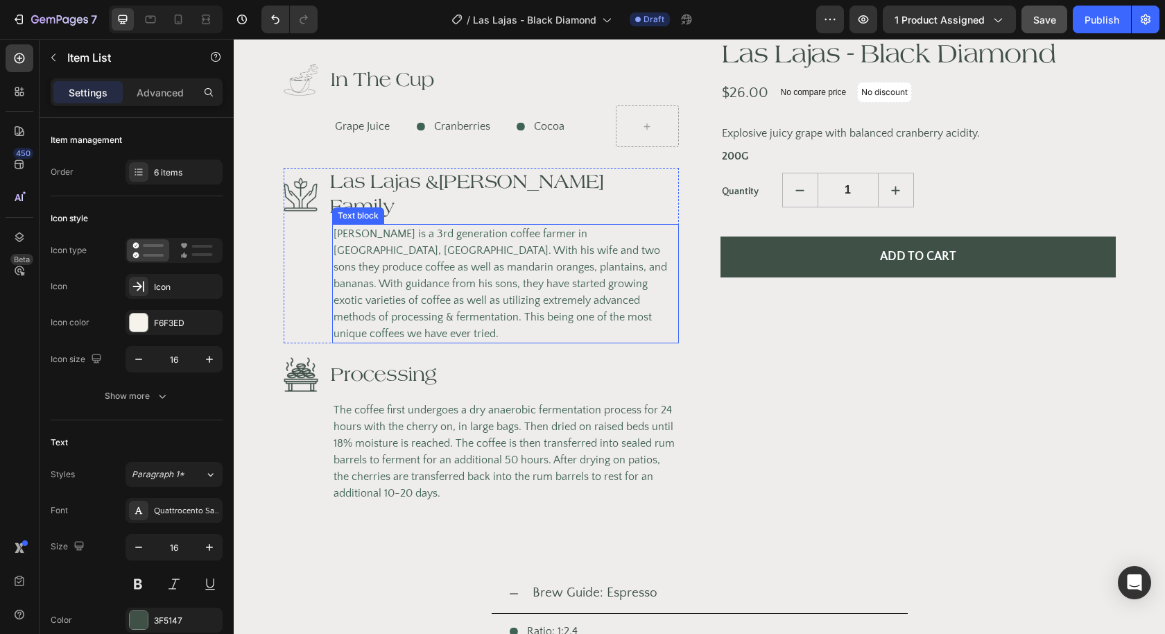
click at [478, 468] on div "The coffee first undergoes a dry anaerobic fermentation process for 24 hours wi…" at bounding box center [505, 451] width 347 height 103
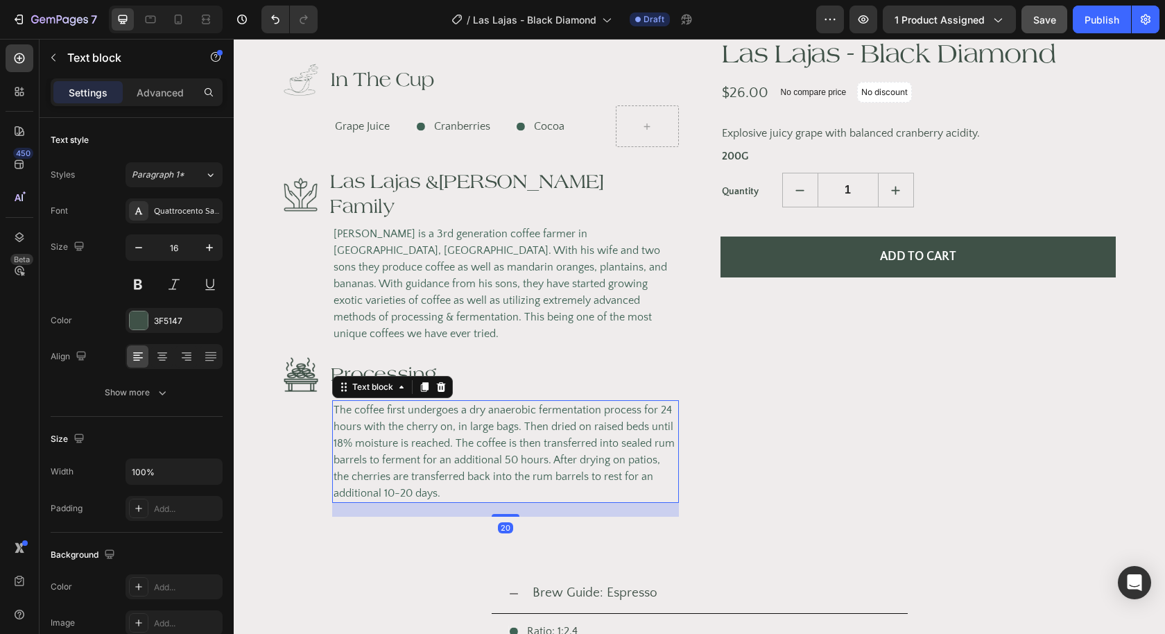
click at [437, 456] on span "The coffee first undergoes a dry anaerobic fermentation process for 24 hours wi…" at bounding box center [504, 452] width 341 height 96
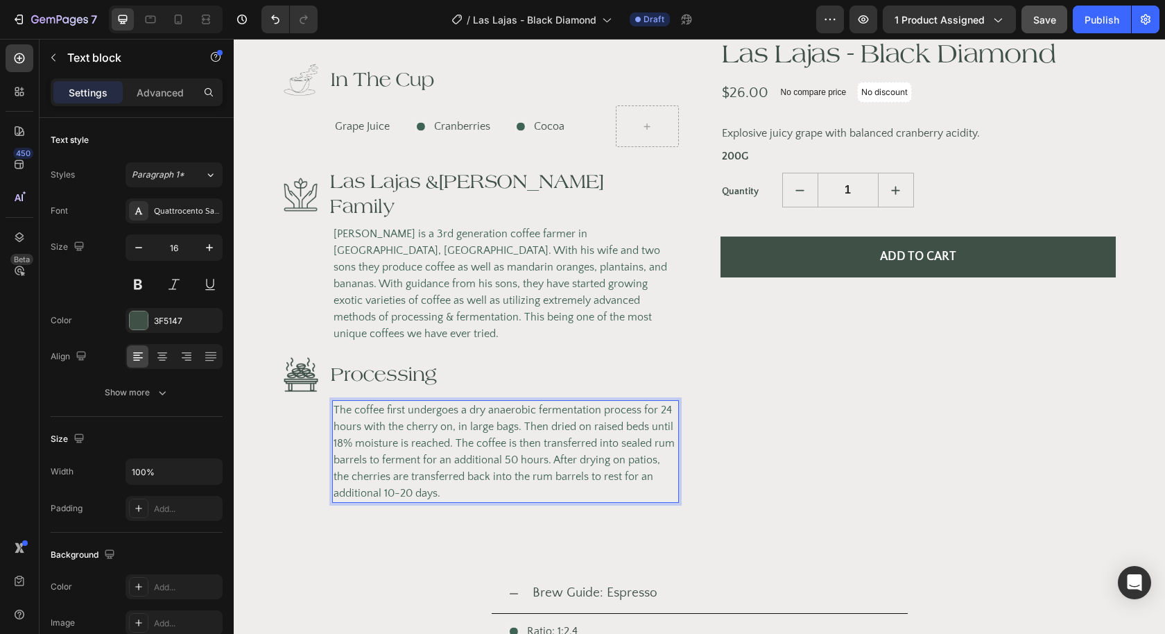
click at [443, 458] on p "The coffee first undergoes a dry anaerobic fermentation process for 24 hours wi…" at bounding box center [506, 452] width 344 height 100
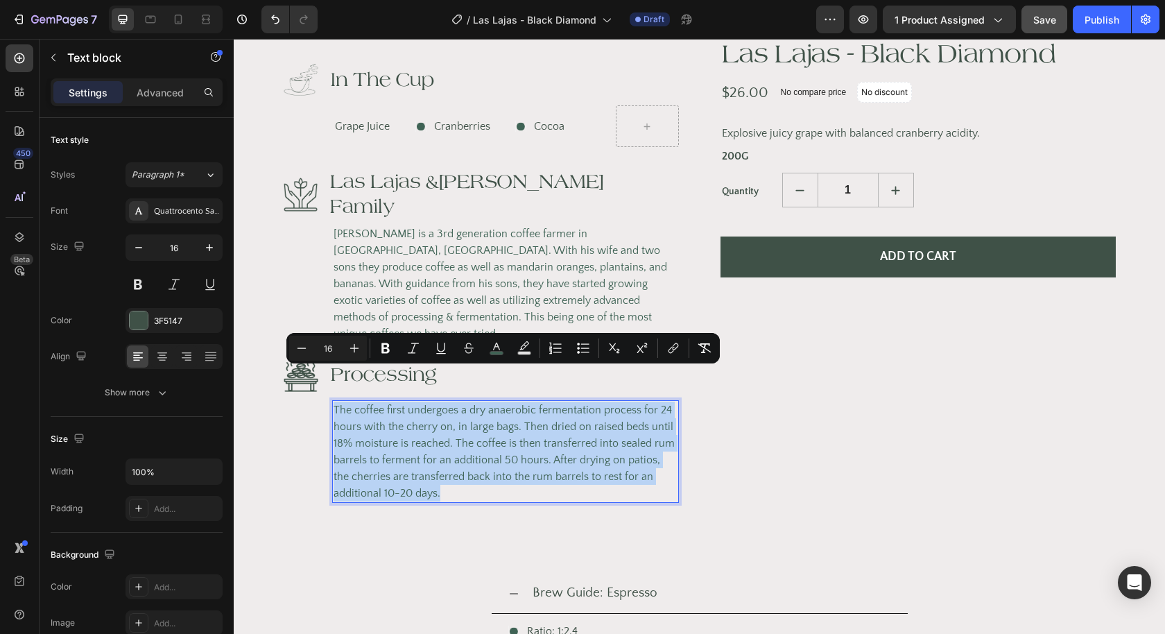
drag, startPoint x: 443, startPoint y: 458, endPoint x: 336, endPoint y: 377, distance: 134.3
click at [336, 402] on p "The coffee first undergoes a dry anaerobic fermentation process for 24 hours wi…" at bounding box center [506, 452] width 344 height 100
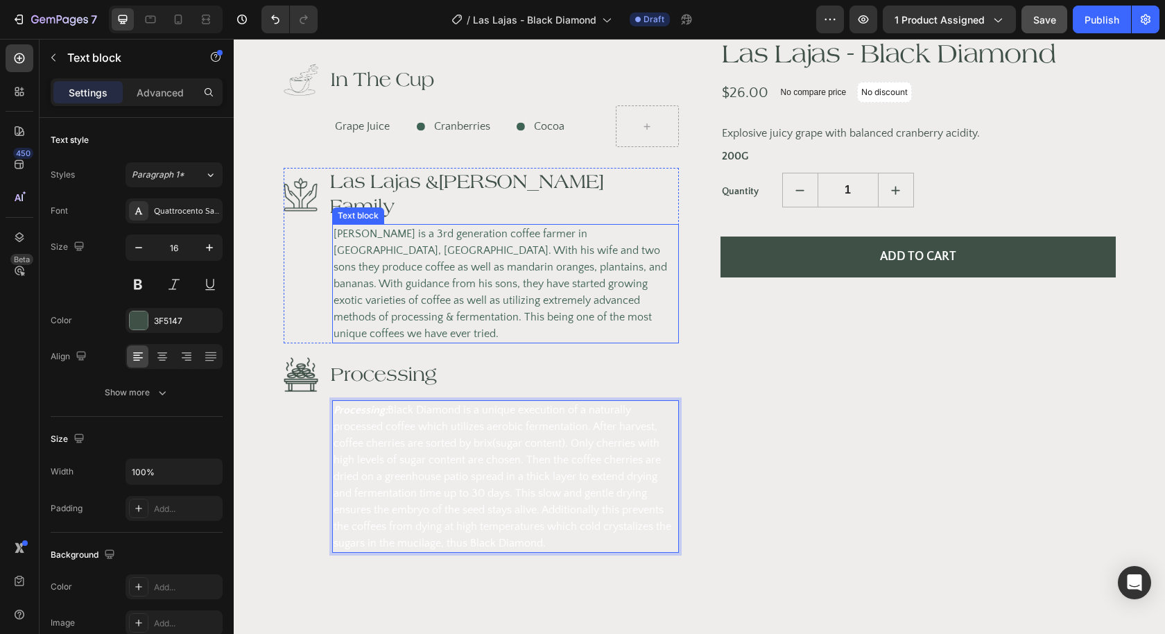
click at [460, 276] on span "[PERSON_NAME] is a 3rd generation coffee farmer in [GEOGRAPHIC_DATA], [GEOGRAPH…" at bounding box center [501, 284] width 334 height 112
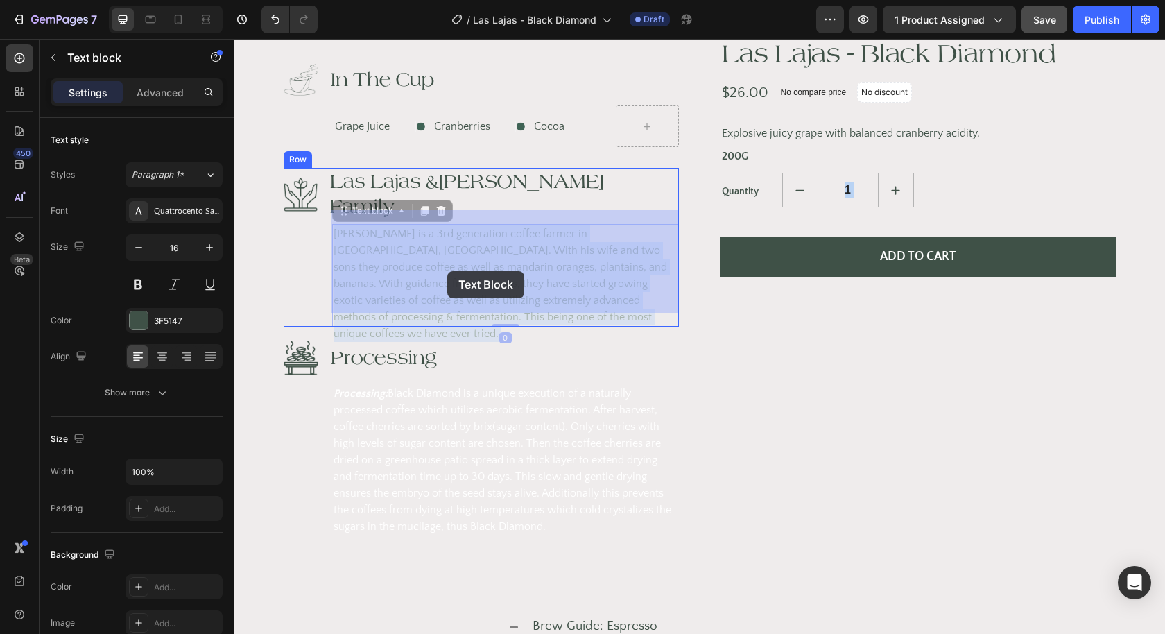
drag, startPoint x: 480, startPoint y: 277, endPoint x: 449, endPoint y: 271, distance: 31.7
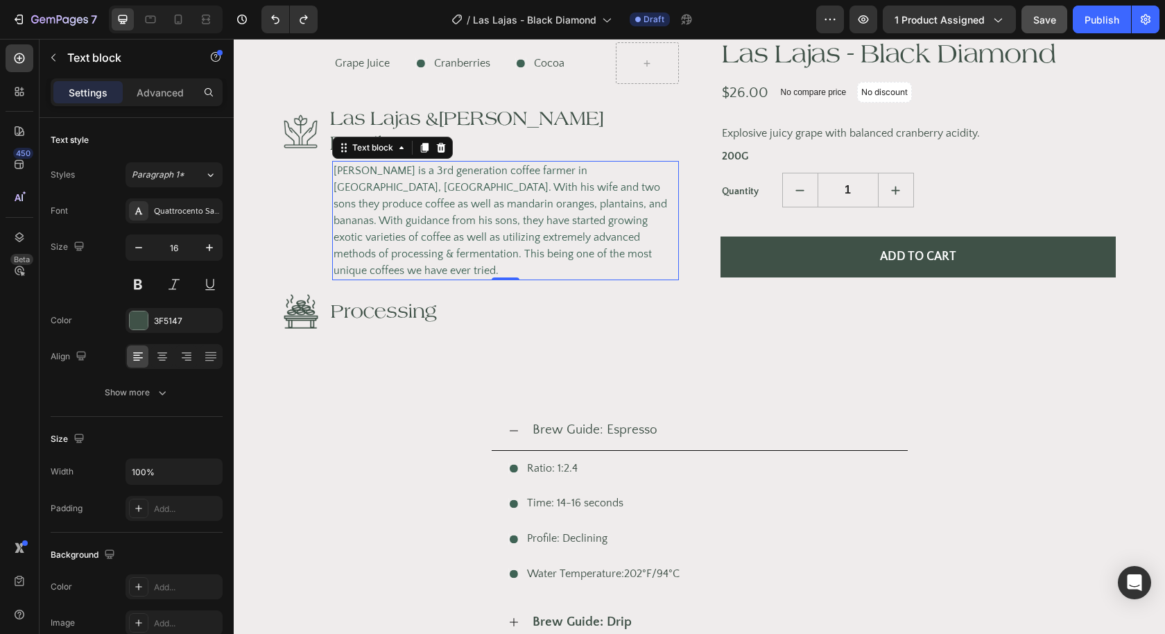
scroll to position [848, 0]
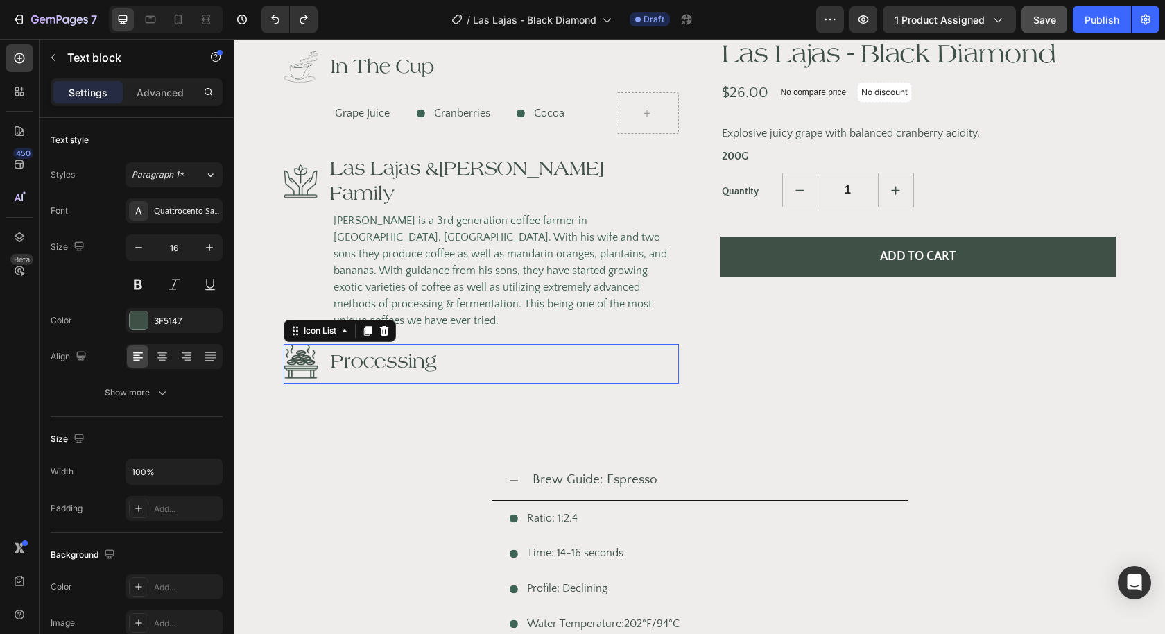
click at [447, 344] on div "Image Processing Text block" at bounding box center [481, 364] width 395 height 40
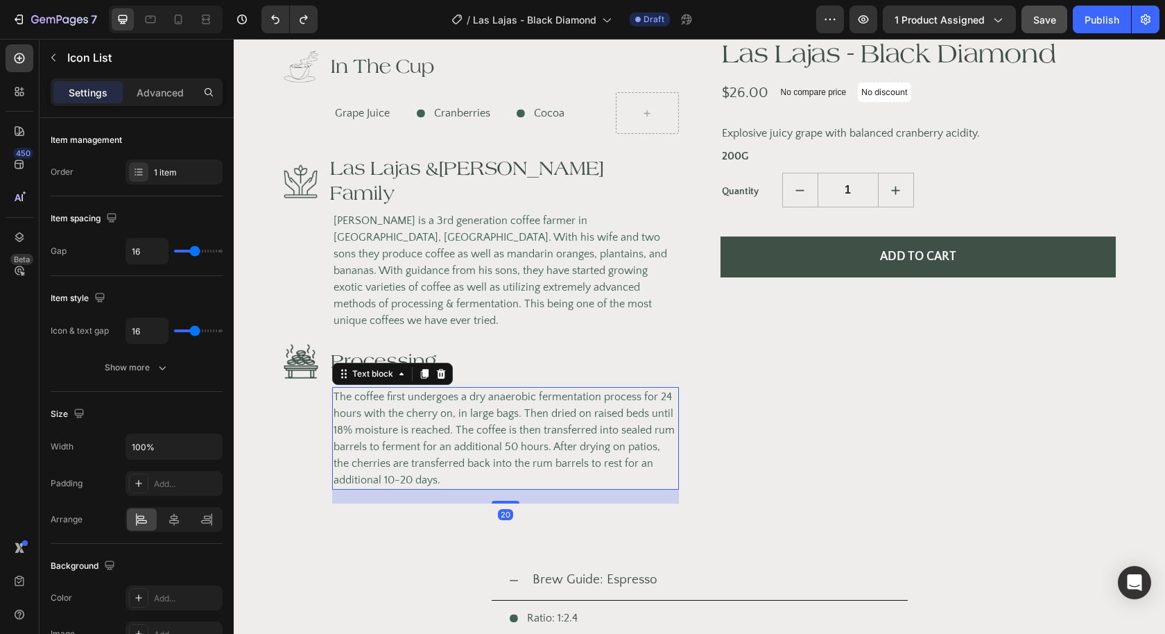
click at [452, 418] on span "The coffee first undergoes a dry anaerobic fermentation process for 24 hours wi…" at bounding box center [504, 439] width 341 height 96
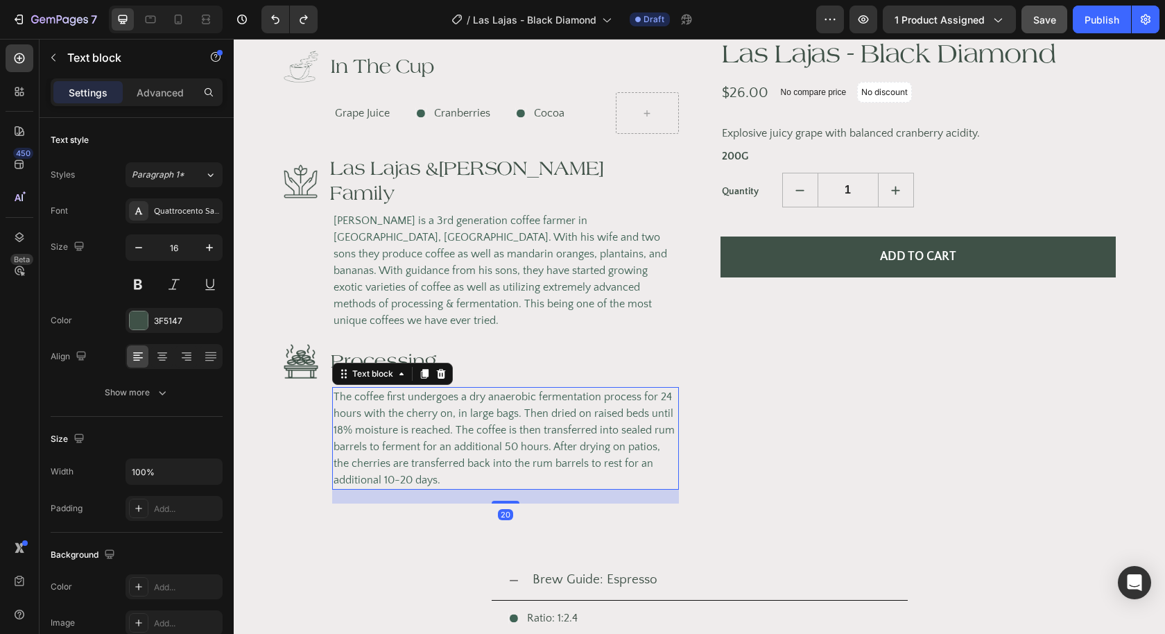
click at [447, 443] on p "The coffee first undergoes a dry anaerobic fermentation process for 24 hours wi…" at bounding box center [506, 438] width 344 height 100
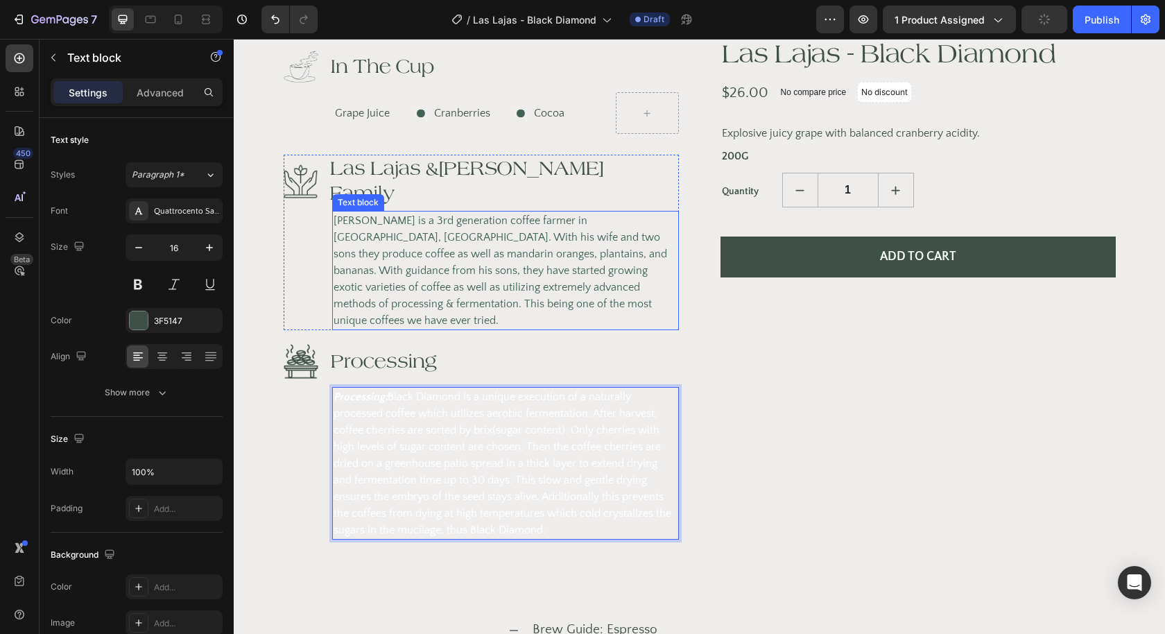
click at [520, 240] on span "[PERSON_NAME] is a 3rd generation coffee farmer in [GEOGRAPHIC_DATA], [GEOGRAPH…" at bounding box center [501, 270] width 334 height 112
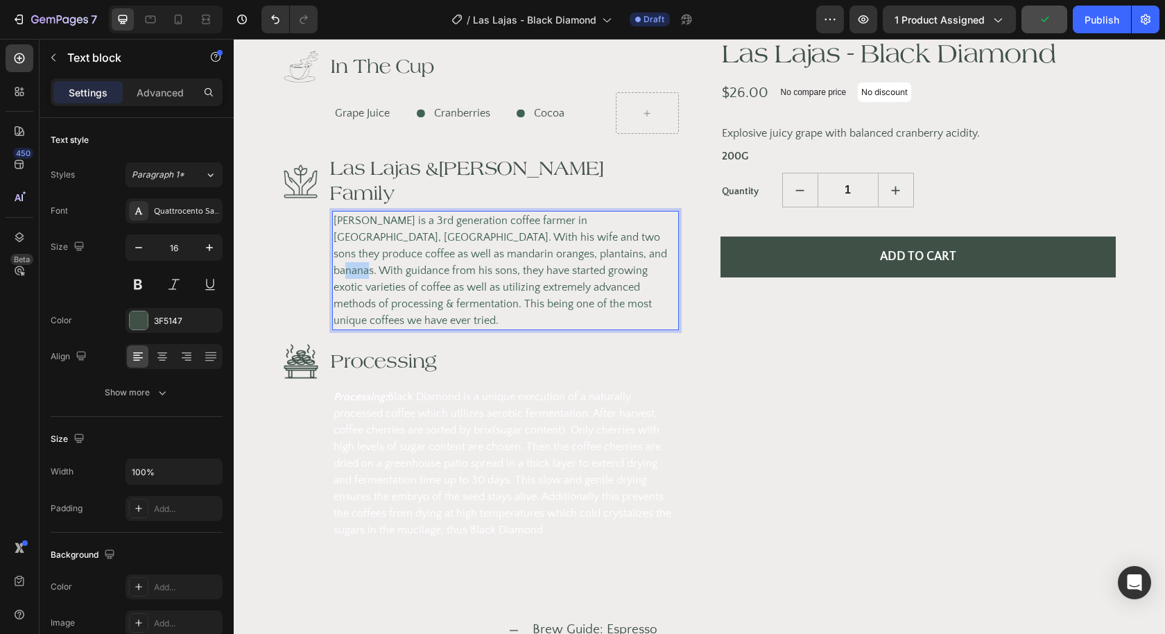
drag, startPoint x: 533, startPoint y: 235, endPoint x: 515, endPoint y: 235, distance: 17.3
click at [515, 235] on span "[PERSON_NAME] is a 3rd generation coffee farmer in [GEOGRAPHIC_DATA], [GEOGRAPH…" at bounding box center [501, 270] width 334 height 112
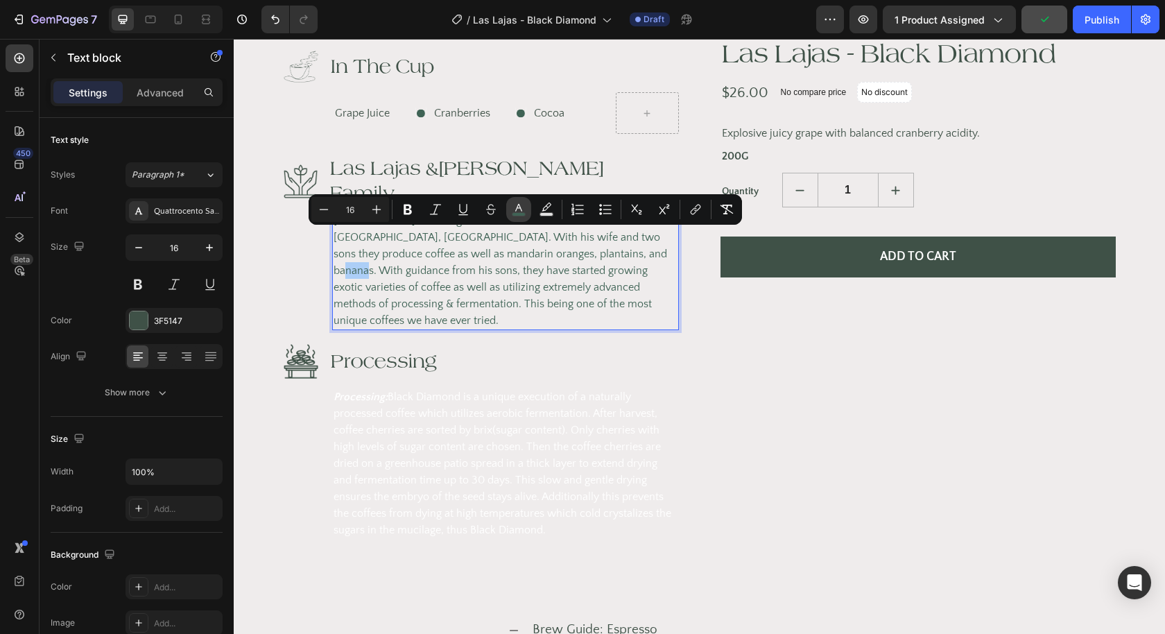
click at [516, 208] on icon "Editor contextual toolbar" at bounding box center [518, 208] width 7 height 8
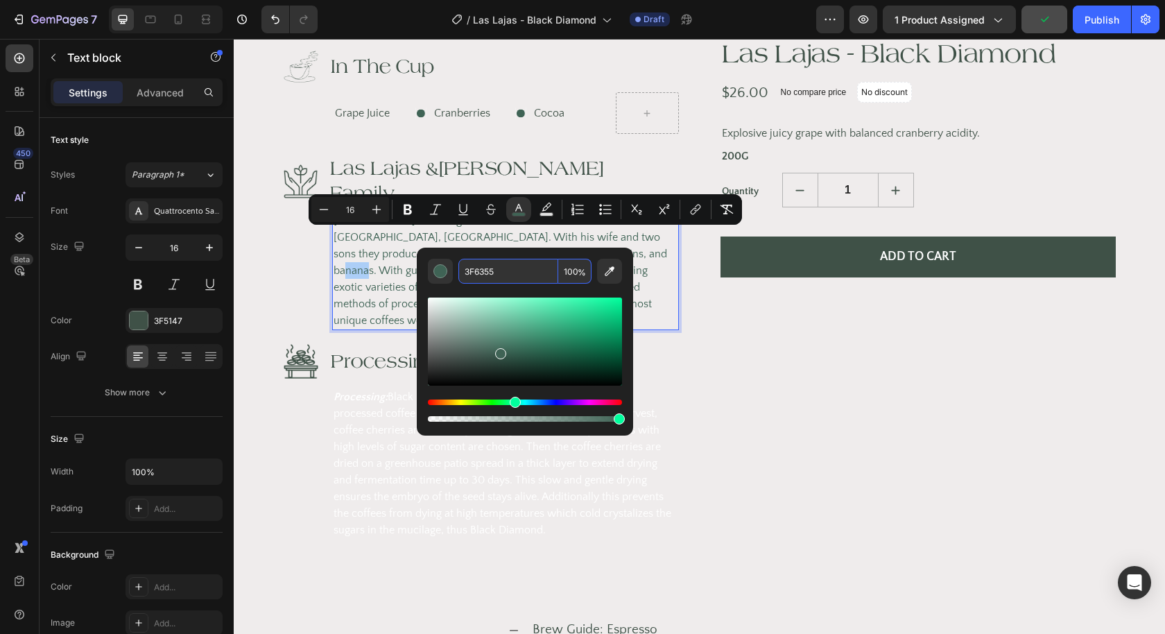
click at [481, 266] on input "3F6355" at bounding box center [509, 271] width 100 height 25
click at [492, 274] on input "3F6355" at bounding box center [509, 271] width 100 height 25
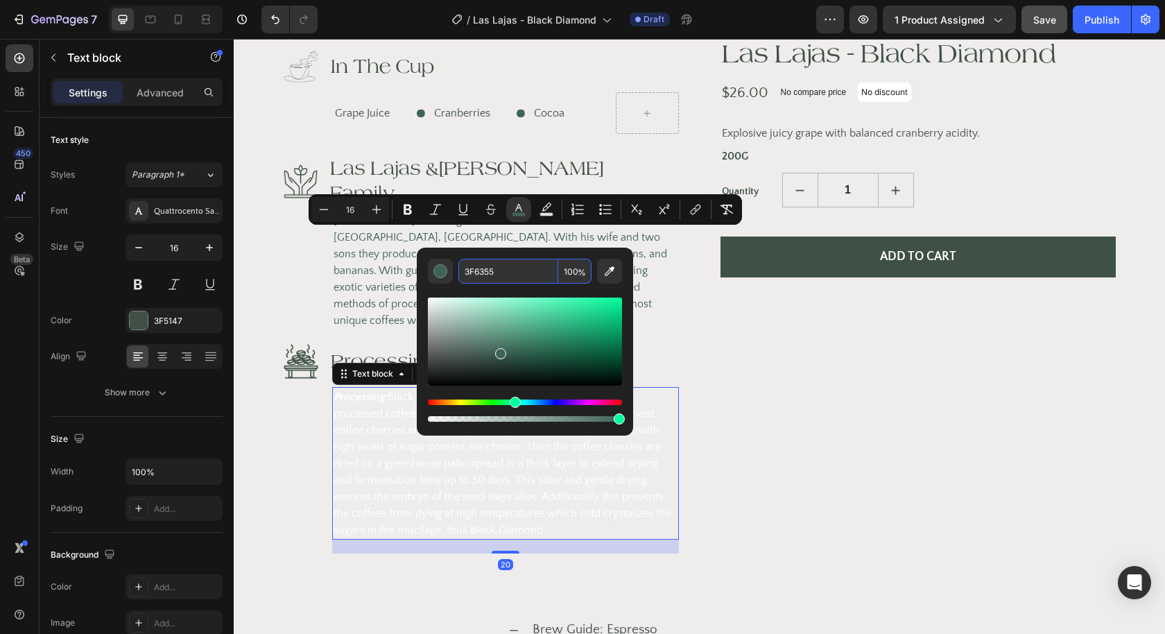
click at [373, 441] on span "Processing: Black Diamond is a unique execution of a naturally processed coffee…" at bounding box center [503, 464] width 338 height 146
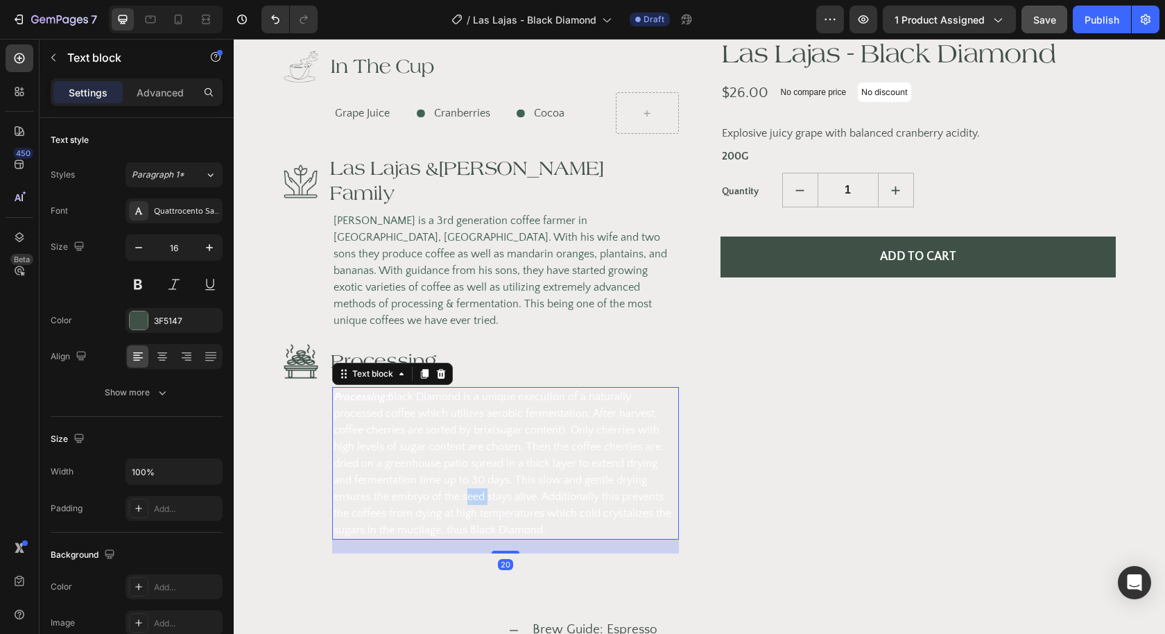
click at [422, 460] on span "Processing: Black Diamond is a unique execution of a naturally processed coffee…" at bounding box center [503, 464] width 338 height 146
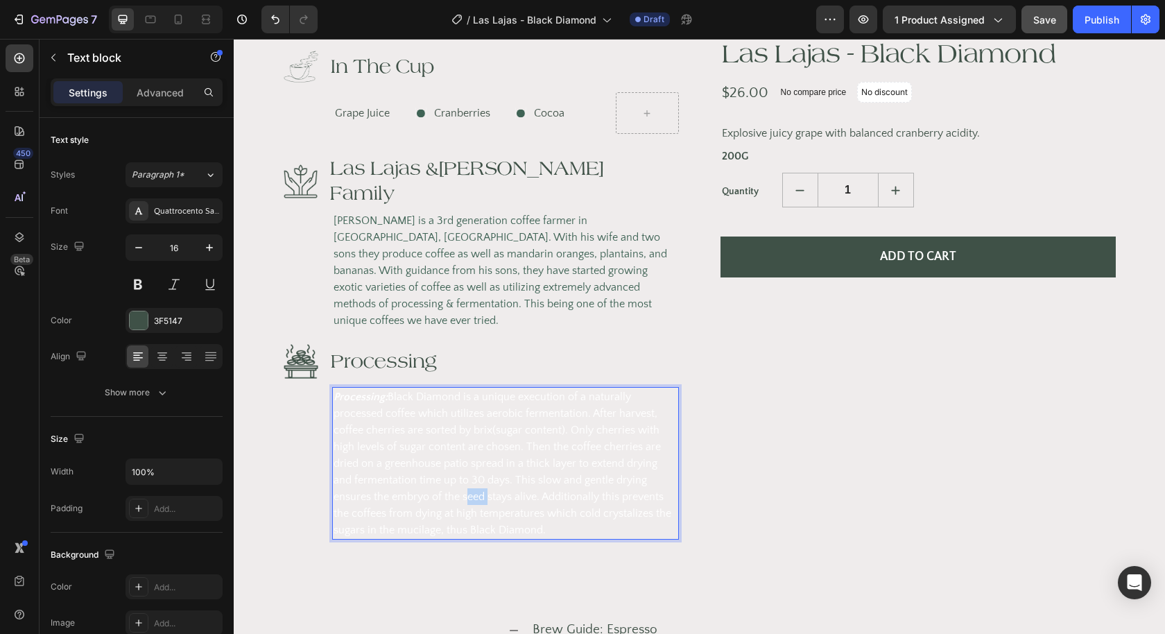
click at [422, 460] on span "Processing: Black Diamond is a unique execution of a naturally processed coffee…" at bounding box center [503, 464] width 338 height 146
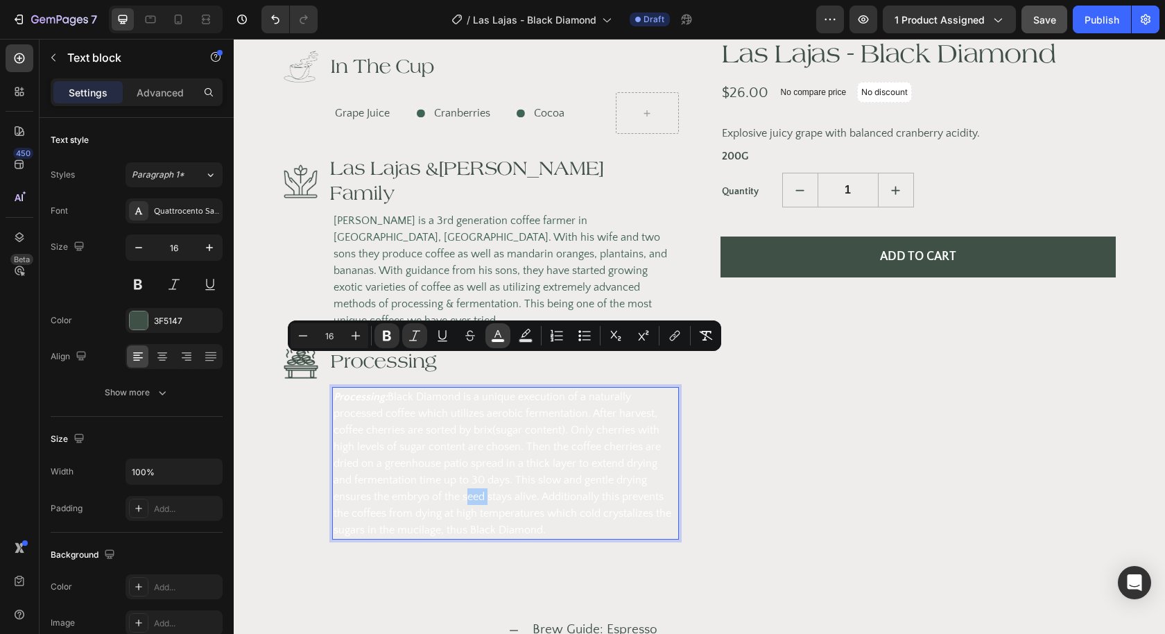
click at [499, 333] on icon "Editor contextual toolbar" at bounding box center [498, 336] width 14 height 14
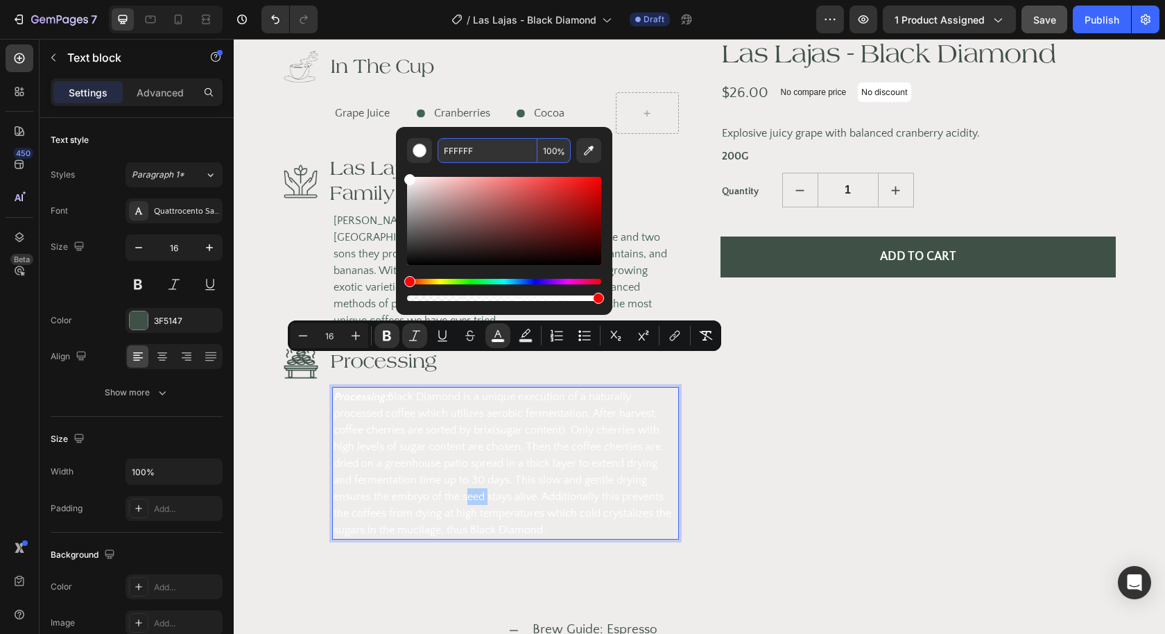
click at [481, 148] on input "FFFFFF" at bounding box center [488, 150] width 100 height 25
paste input "3F6355"
type input "3F6355"
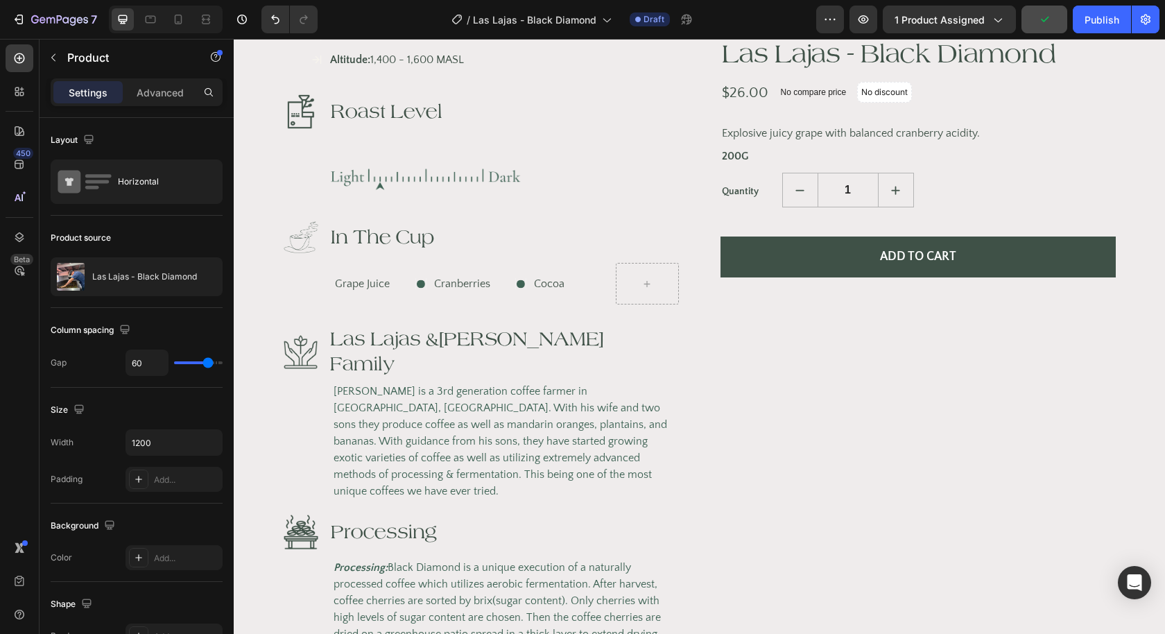
scroll to position [676, 0]
click at [572, 414] on p "[PERSON_NAME] is a 3rd generation coffee farmer in [GEOGRAPHIC_DATA], [GEOGRAPH…" at bounding box center [506, 442] width 344 height 117
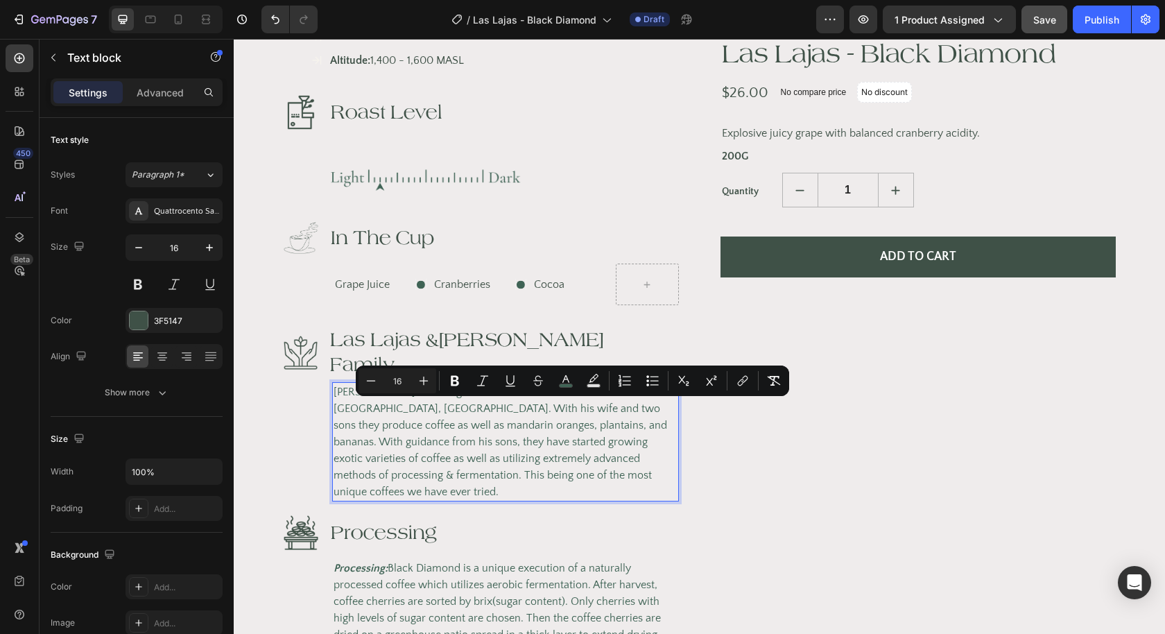
click at [536, 446] on span "[PERSON_NAME] is a 3rd generation coffee farmer in [GEOGRAPHIC_DATA], [GEOGRAPH…" at bounding box center [501, 442] width 334 height 112
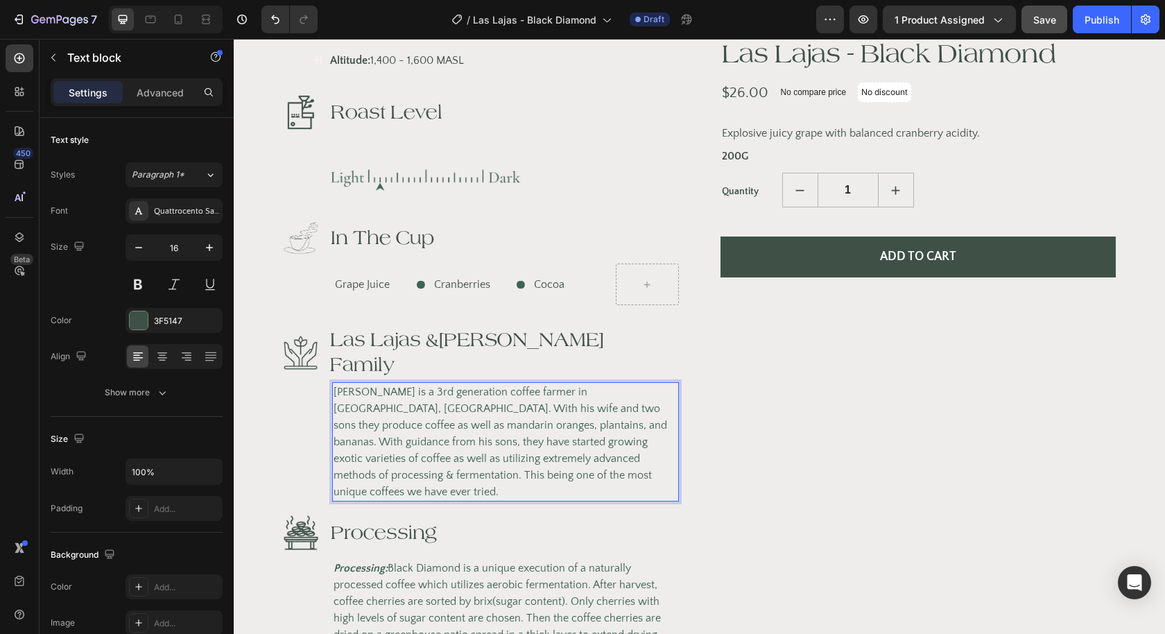
click at [531, 454] on p "[PERSON_NAME] is a 3rd generation coffee farmer in [GEOGRAPHIC_DATA], [GEOGRAPH…" at bounding box center [506, 442] width 344 height 117
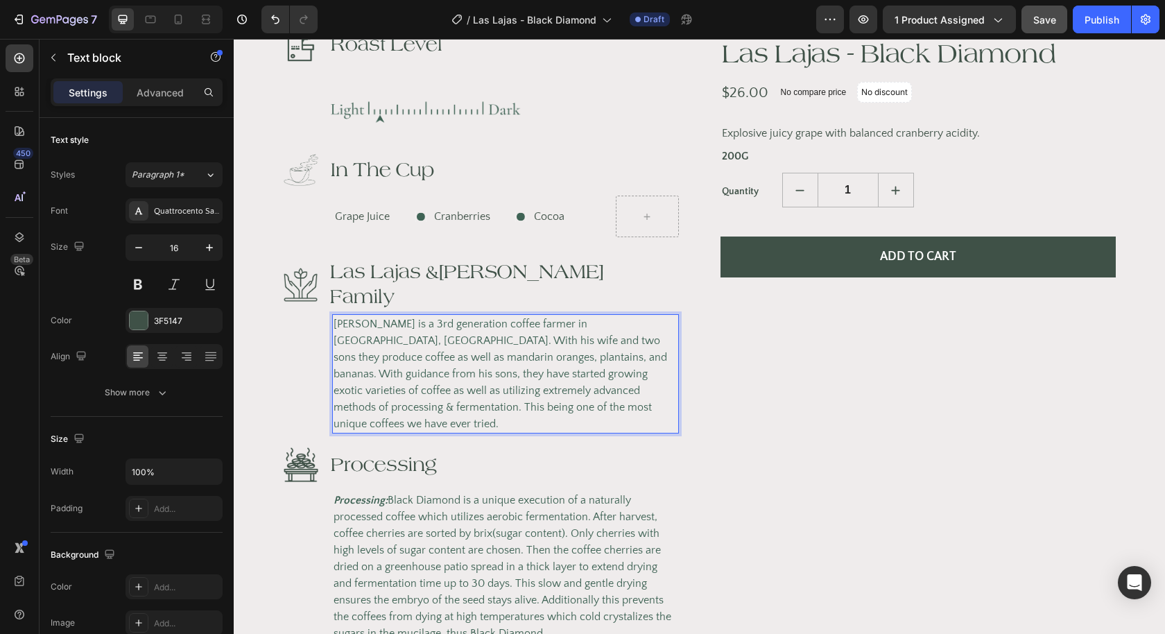
scroll to position [767, 0]
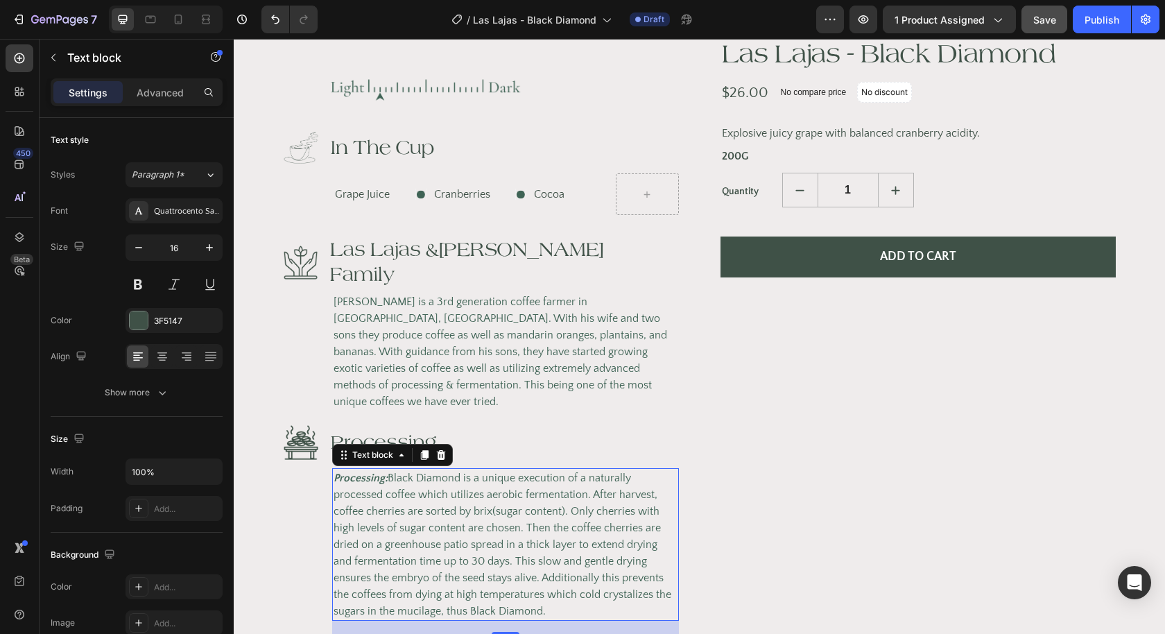
click at [428, 472] on span "Processing: Black Diamond is a unique execution of a naturally processed coffee…" at bounding box center [503, 545] width 338 height 146
click at [395, 472] on span "Processing: Black Diamond is a unique execution of a naturally processed coffee…" at bounding box center [503, 545] width 338 height 146
click at [392, 472] on span "Processing: Black Diamond is a unique execution of a naturally processed coffee…" at bounding box center [503, 545] width 338 height 146
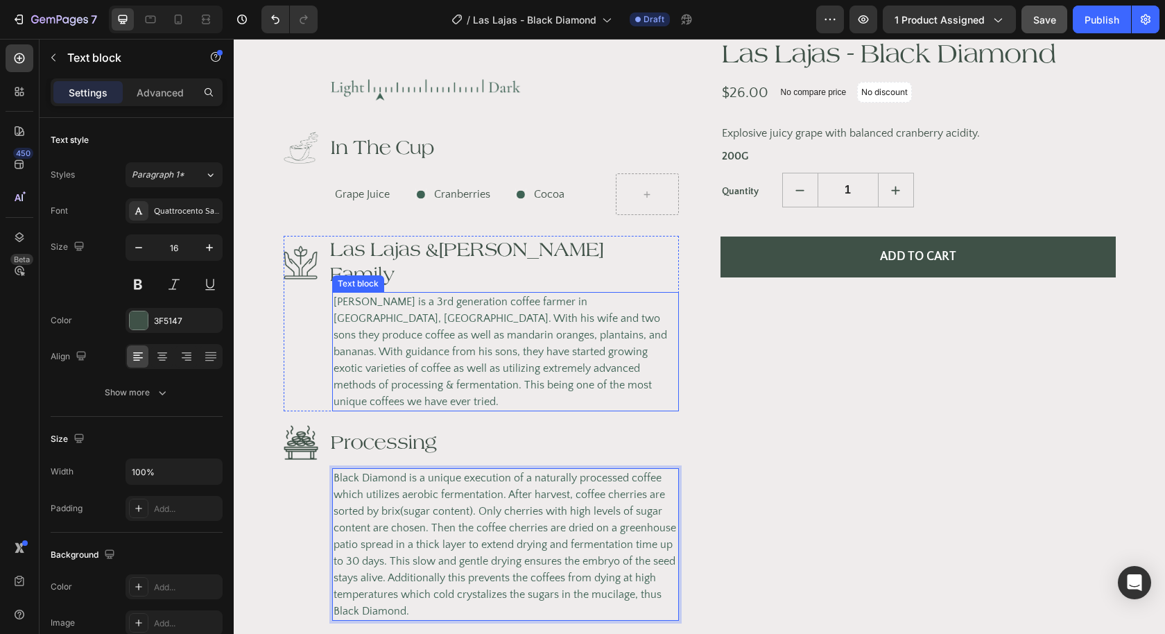
click at [443, 354] on span "[PERSON_NAME] is a 3rd generation coffee farmer in [GEOGRAPHIC_DATA], [GEOGRAPH…" at bounding box center [501, 352] width 334 height 112
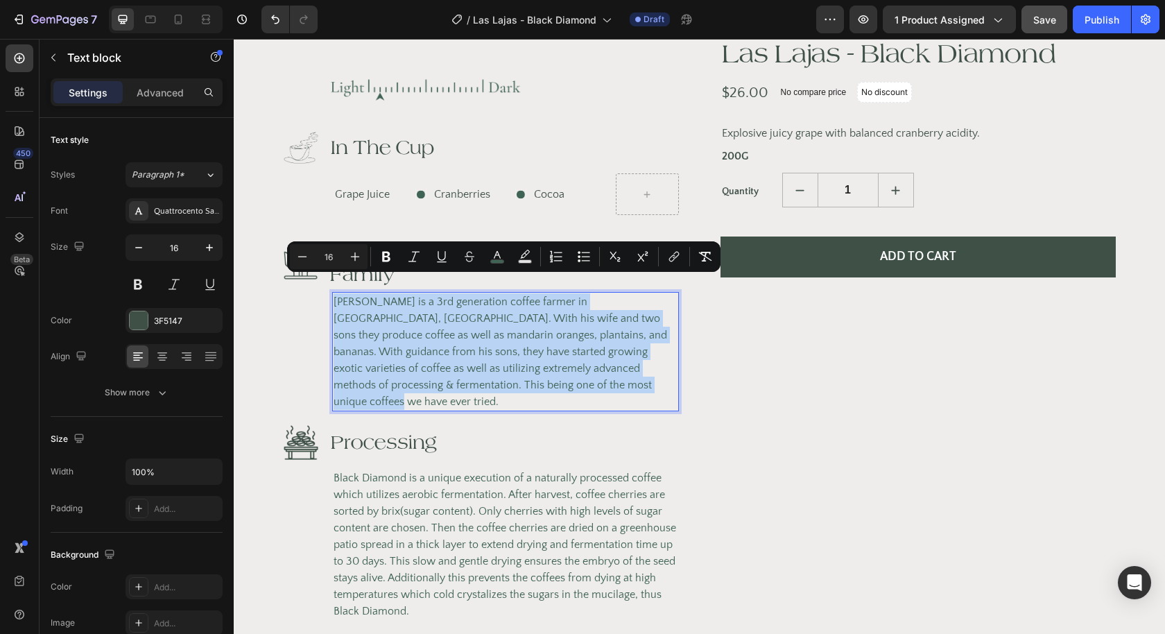
drag, startPoint x: 540, startPoint y: 363, endPoint x: 332, endPoint y: 281, distance: 223.2
click at [334, 293] on p "[PERSON_NAME] is a 3rd generation coffee farmer in [GEOGRAPHIC_DATA], [GEOGRAPH…" at bounding box center [506, 351] width 344 height 117
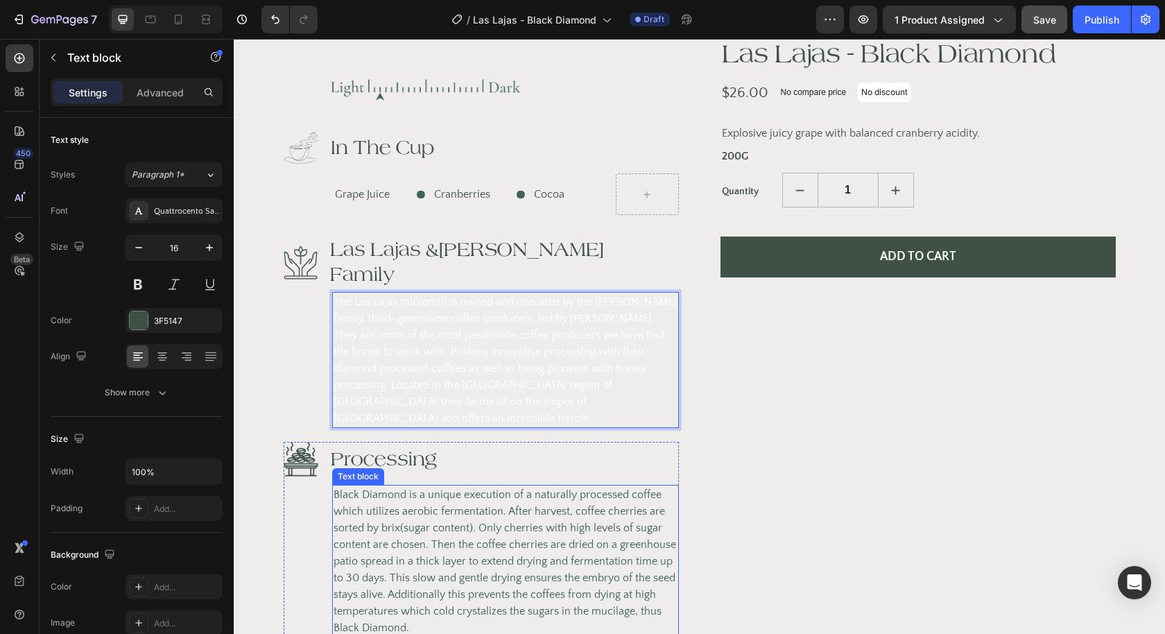
click at [433, 491] on span "Black Diamond is a unique execution of a naturally processed coffee which utili…" at bounding box center [505, 561] width 343 height 146
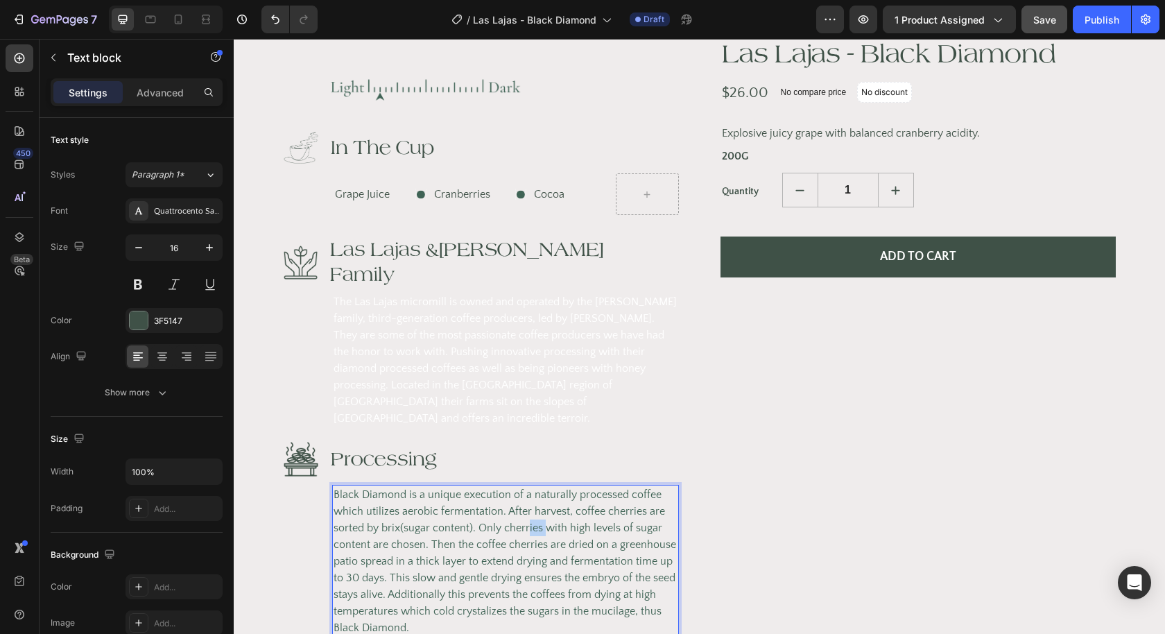
drag, startPoint x: 545, startPoint y: 495, endPoint x: 528, endPoint y: 495, distance: 17.3
click at [528, 495] on span "Black Diamond is a unique execution of a naturally processed coffee which utili…" at bounding box center [505, 561] width 343 height 146
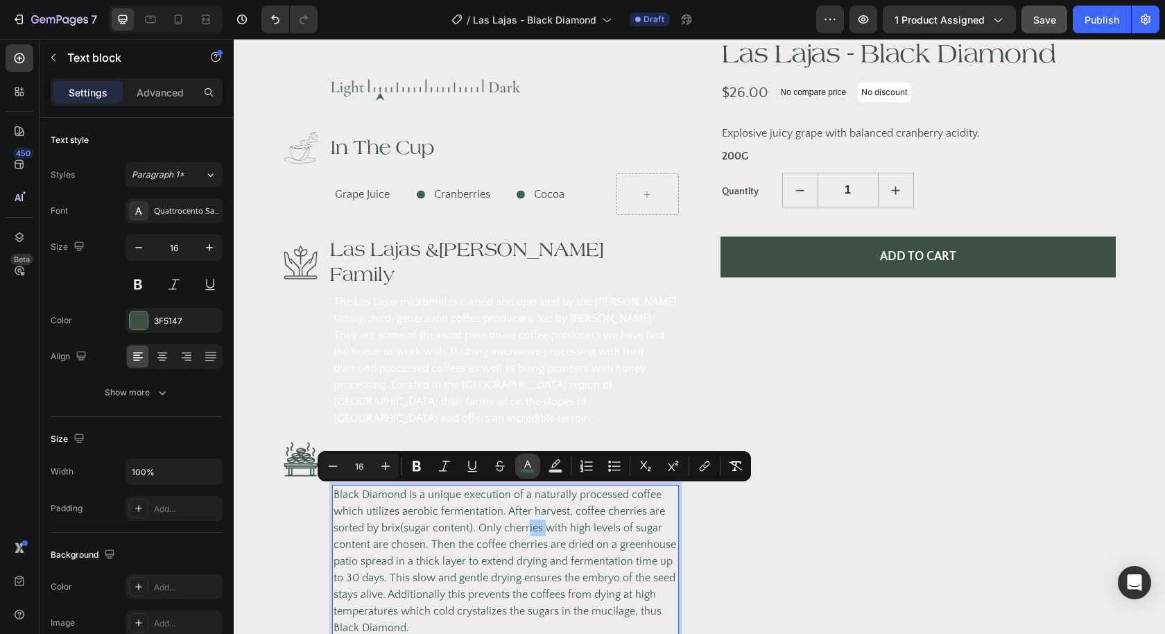
click at [528, 463] on icon "Editor contextual toolbar" at bounding box center [528, 466] width 14 height 14
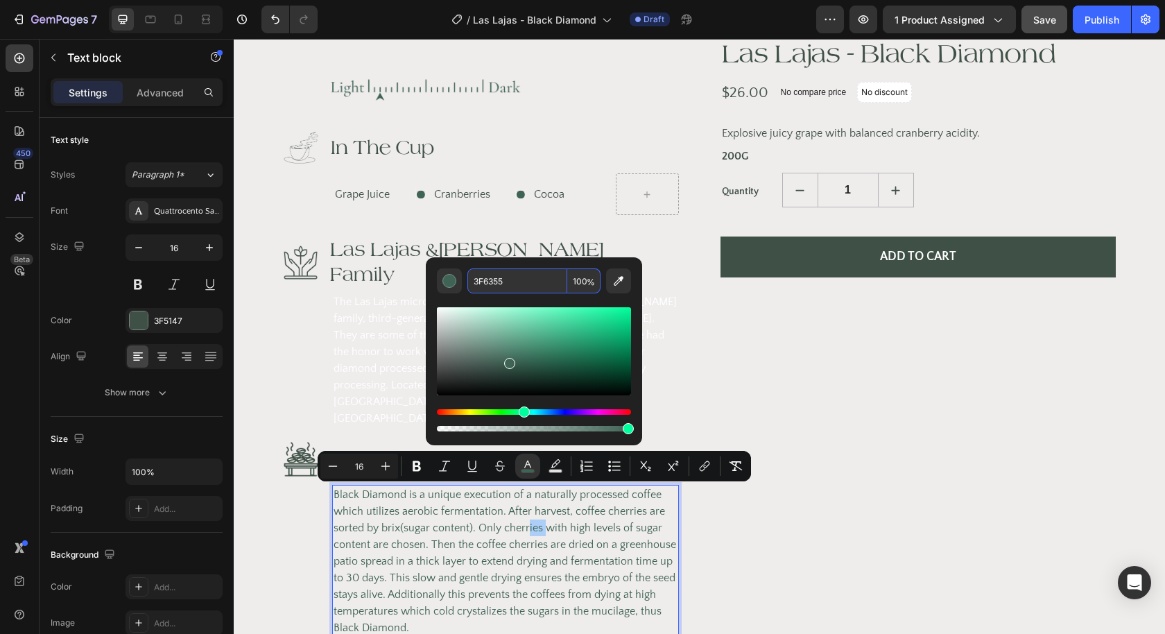
click at [507, 282] on input "3F6355" at bounding box center [518, 280] width 100 height 25
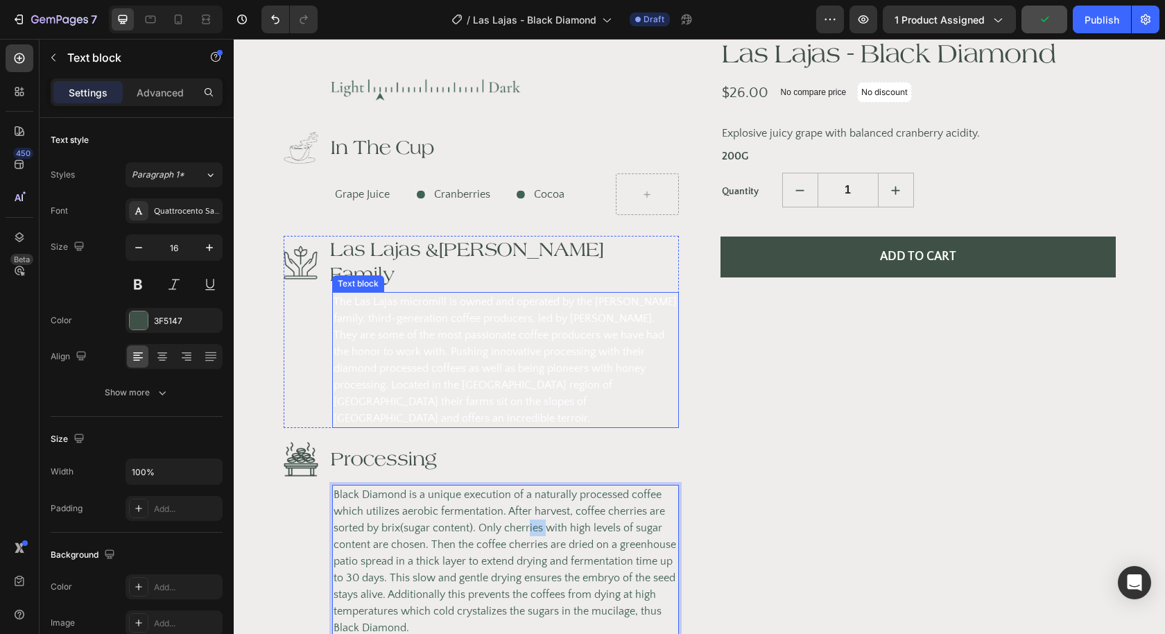
click at [392, 318] on span "The Las Lajas micromill is owned and operated by the [PERSON_NAME] family, thir…" at bounding box center [505, 360] width 343 height 129
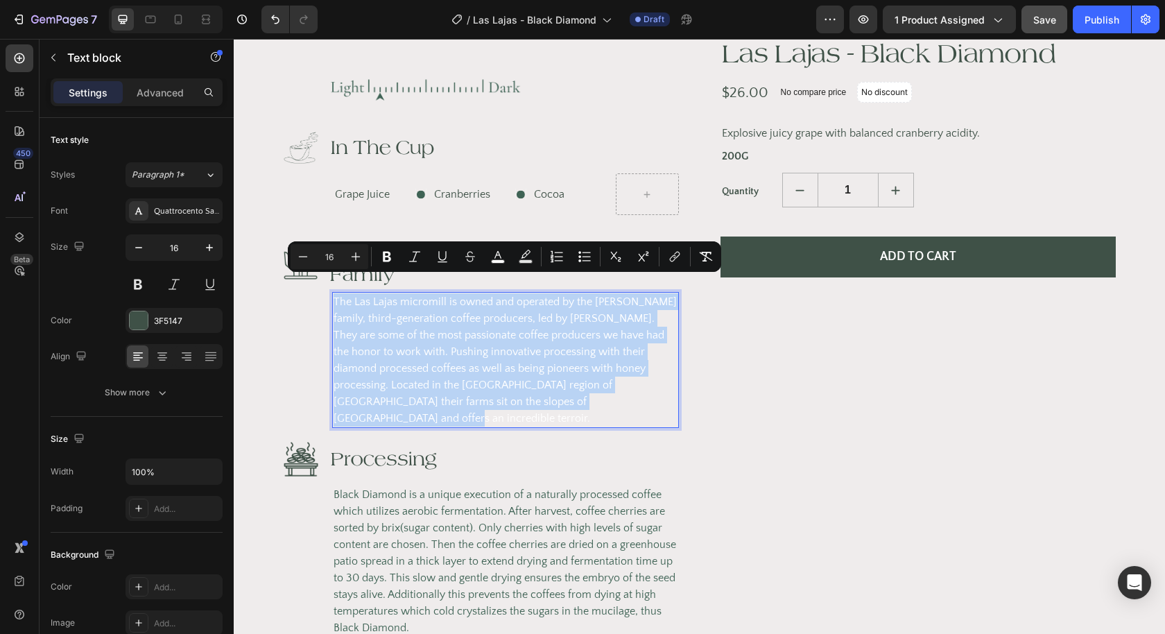
drag, startPoint x: 515, startPoint y: 381, endPoint x: 332, endPoint y: 283, distance: 208.2
click at [332, 292] on div "The Las Lajas micromill is owned and operated by the [PERSON_NAME] family, thir…" at bounding box center [505, 360] width 347 height 136
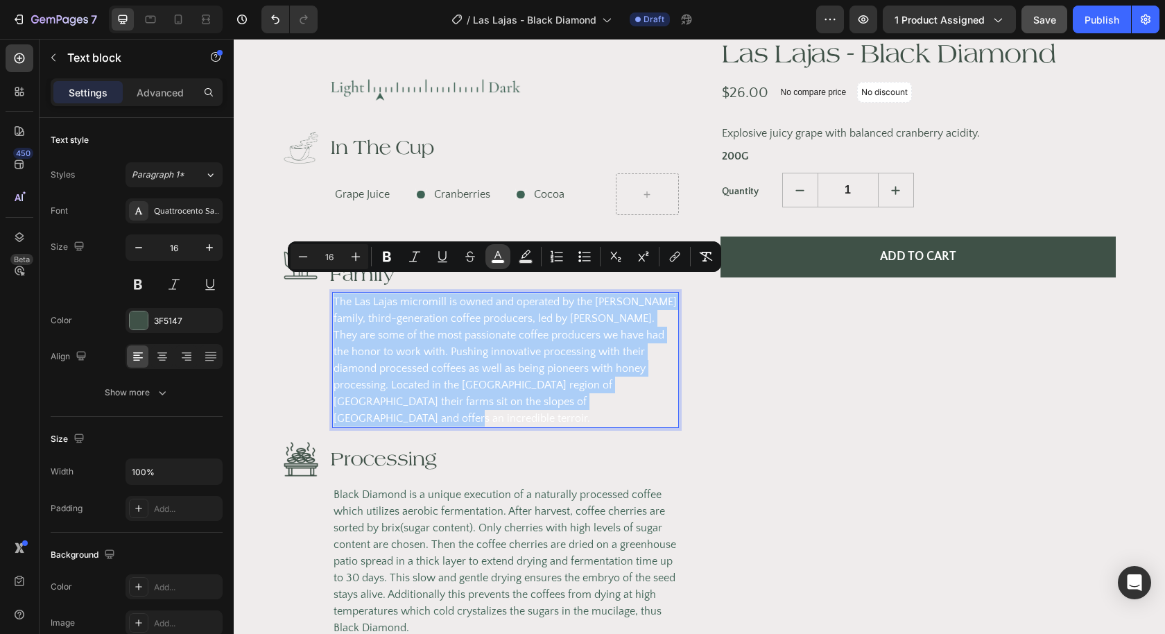
click at [494, 262] on rect "Editor contextual toolbar" at bounding box center [498, 261] width 13 height 3
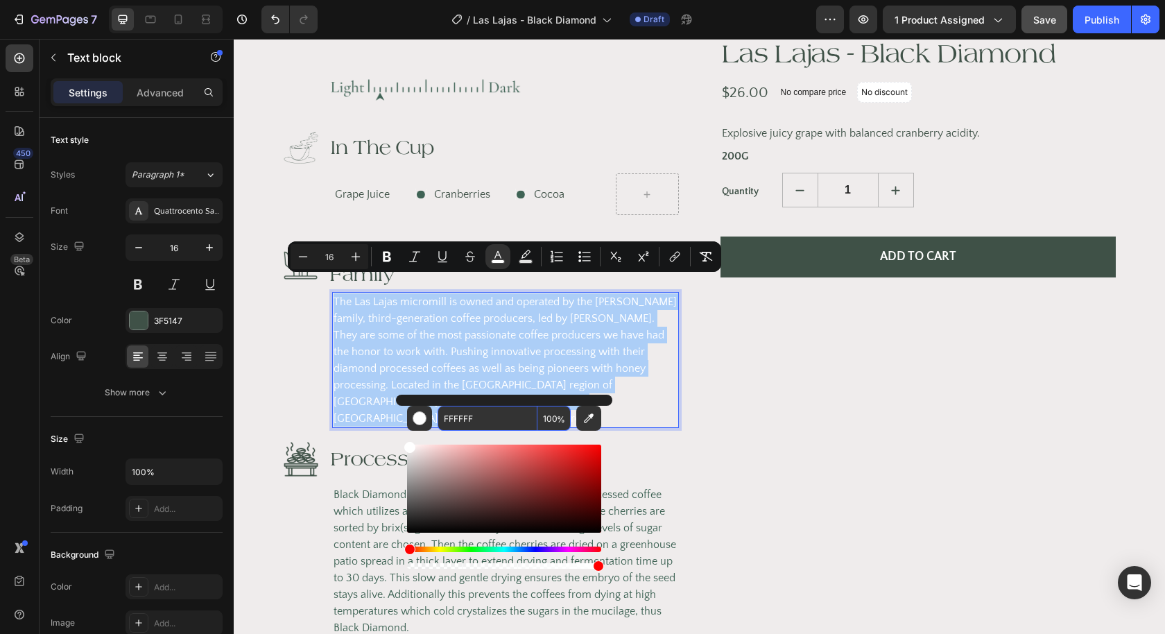
click at [473, 420] on input "FFFFFF" at bounding box center [488, 418] width 100 height 25
paste input "3F6355"
type input "3F6355"
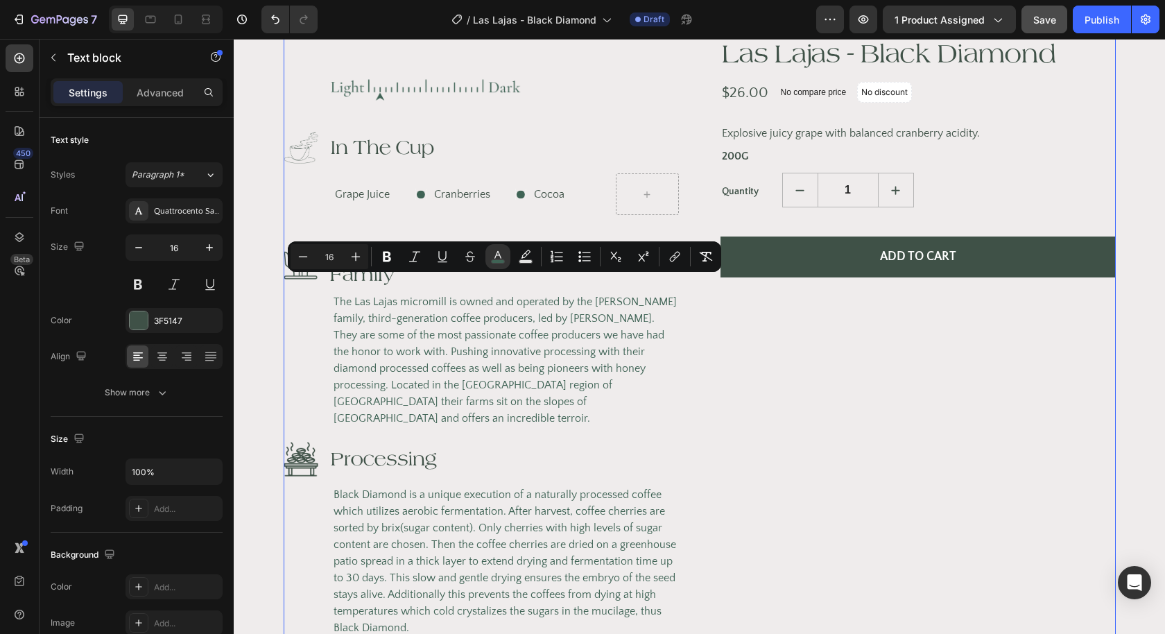
click at [839, 453] on div "Las Lajas - Black Diamond (P) Title $26.00 (P) Price (P) Price No compare price…" at bounding box center [918, 40] width 395 height 1251
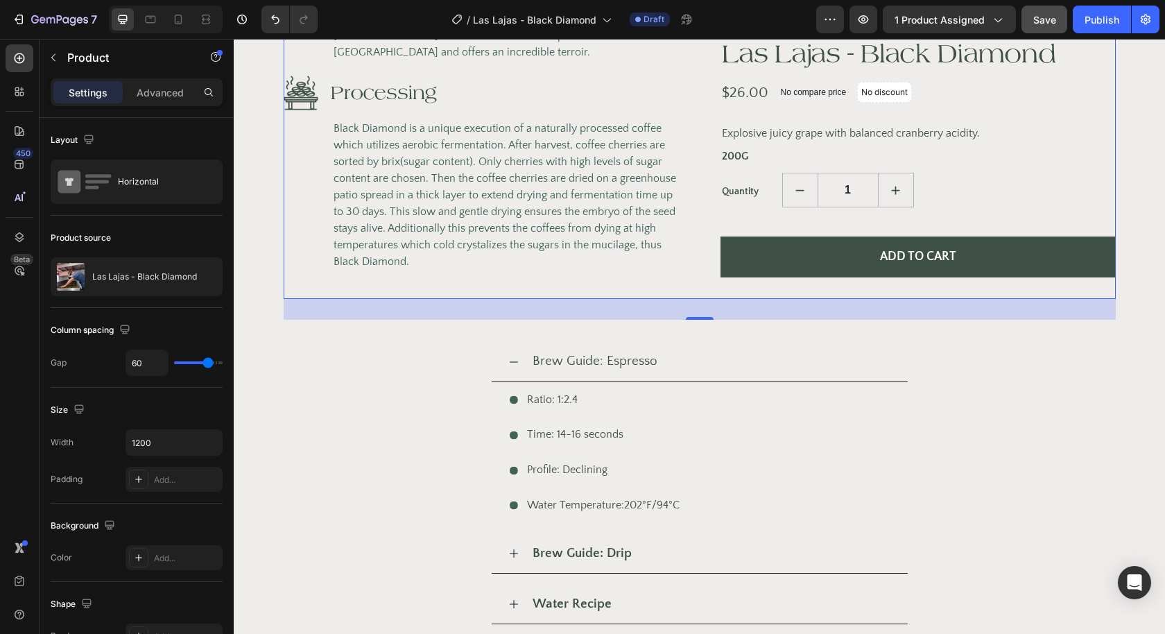
scroll to position [1028, 0]
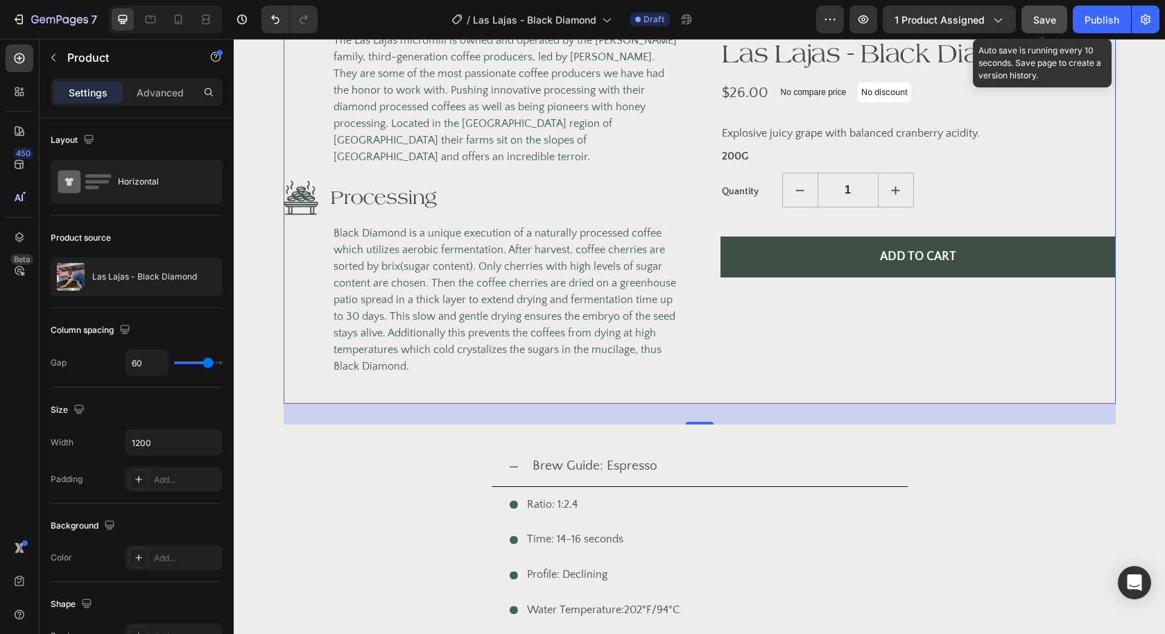
click at [1047, 21] on span "Save" at bounding box center [1045, 20] width 23 height 12
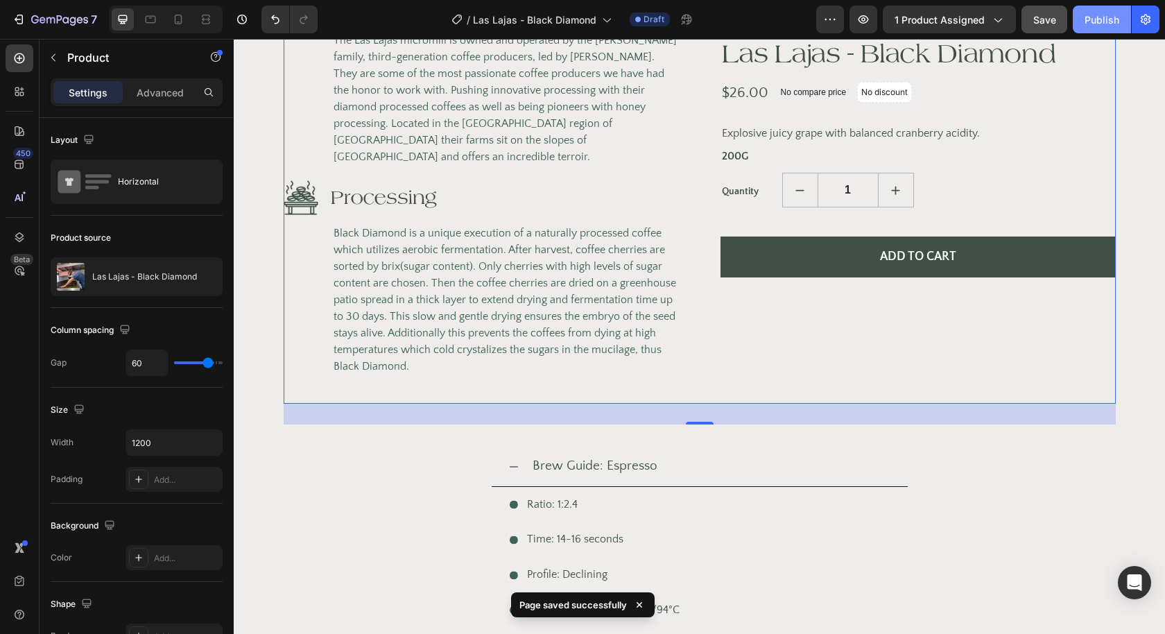
click at [1101, 26] on div "Publish" at bounding box center [1102, 19] width 35 height 15
